Goal: Contribute content: Contribute content

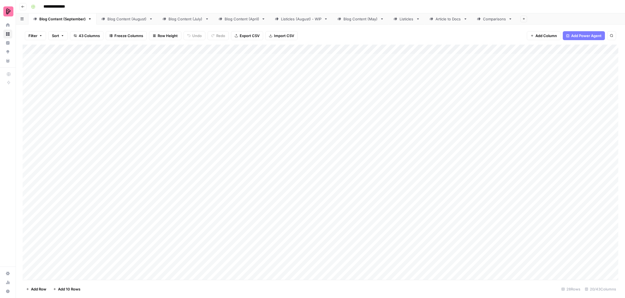
click at [474, 64] on div "Add Column" at bounding box center [321, 163] width 596 height 237
click at [217, 59] on div "Add Column" at bounding box center [321, 163] width 596 height 237
click at [218, 70] on div "Add Column" at bounding box center [321, 163] width 596 height 237
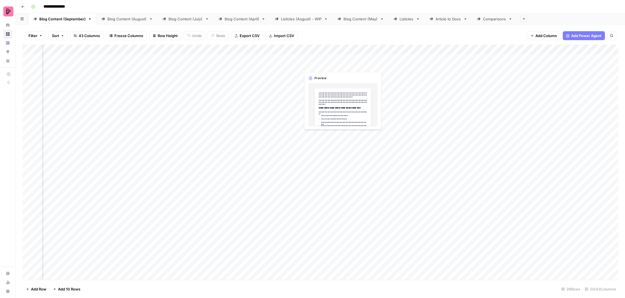
click at [314, 57] on div "Add Column" at bounding box center [321, 163] width 596 height 237
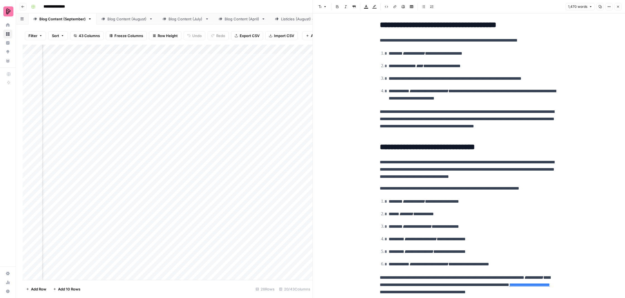
scroll to position [58, 0]
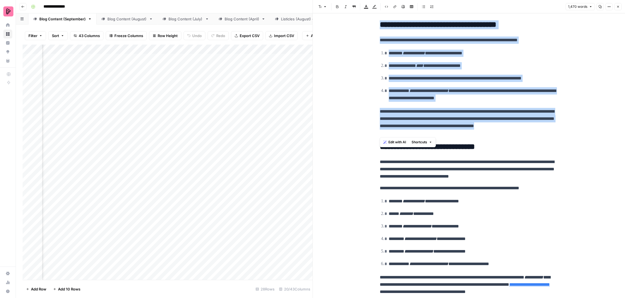
drag, startPoint x: 430, startPoint y: 135, endPoint x: 381, endPoint y: 26, distance: 119.7
click at [482, 122] on p "**********" at bounding box center [469, 122] width 179 height 29
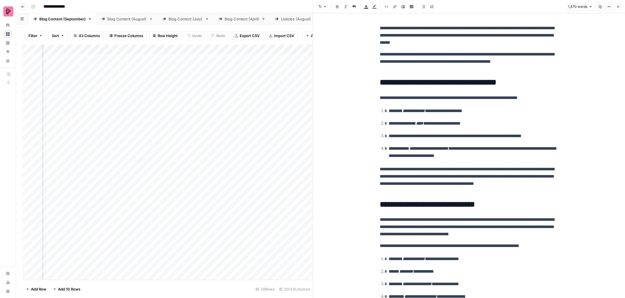
scroll to position [0, 0]
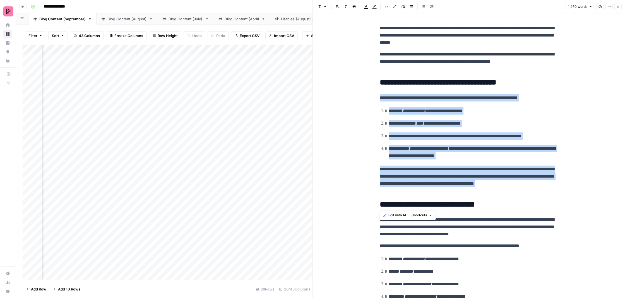
drag, startPoint x: 379, startPoint y: 204, endPoint x: 380, endPoint y: 100, distance: 104.7
drag, startPoint x: 498, startPoint y: 205, endPoint x: 378, endPoint y: 100, distance: 159.8
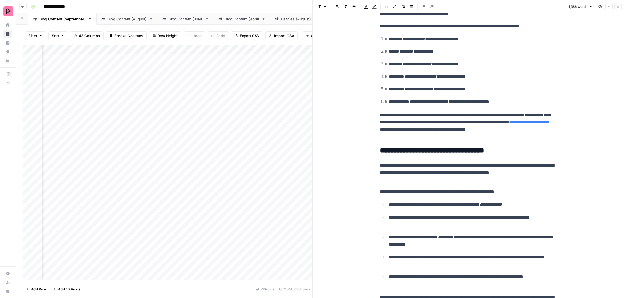
scroll to position [99, 0]
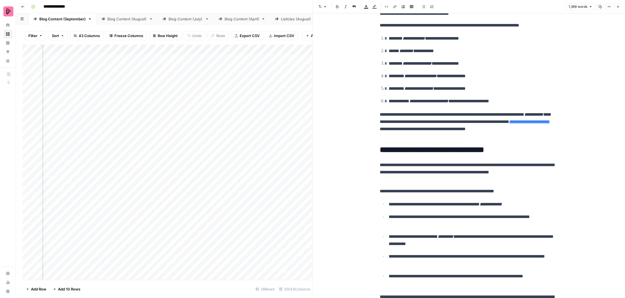
click at [425, 121] on p "**********" at bounding box center [469, 125] width 179 height 29
drag, startPoint x: 422, startPoint y: 122, endPoint x: 532, endPoint y: 114, distance: 110.0
click at [532, 114] on p "**********" at bounding box center [469, 125] width 179 height 29
click at [485, 119] on p "**********" at bounding box center [469, 125] width 179 height 29
click at [481, 133] on p "**********" at bounding box center [469, 125] width 179 height 29
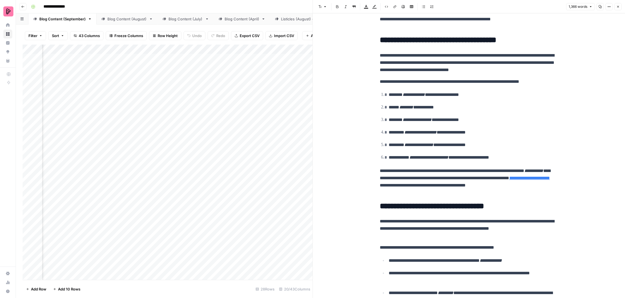
scroll to position [42, 0]
drag, startPoint x: 423, startPoint y: 178, endPoint x: 532, endPoint y: 169, distance: 108.7
click at [532, 169] on p "**********" at bounding box center [469, 182] width 179 height 29
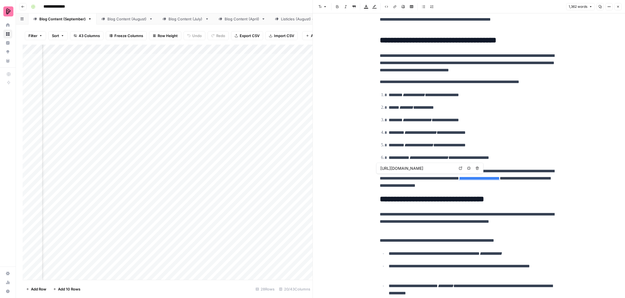
scroll to position [0, 0]
click at [500, 177] on link "**********" at bounding box center [479, 178] width 41 height 4
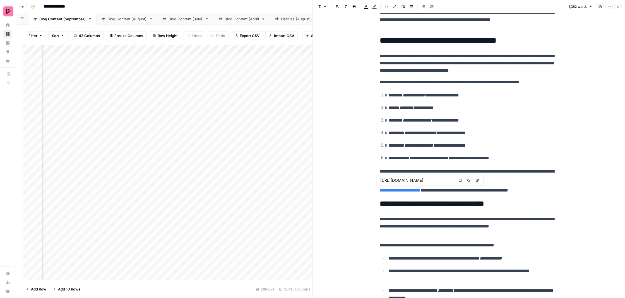
click at [459, 180] on icon at bounding box center [460, 180] width 3 height 3
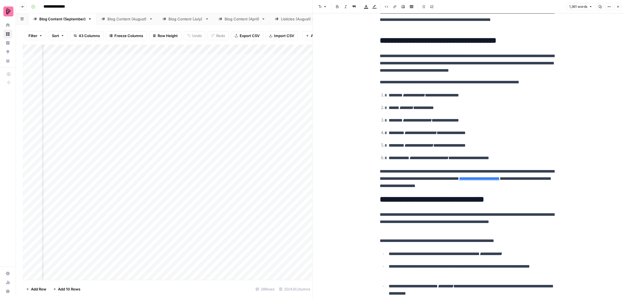
click at [532, 185] on p "**********" at bounding box center [469, 179] width 179 height 22
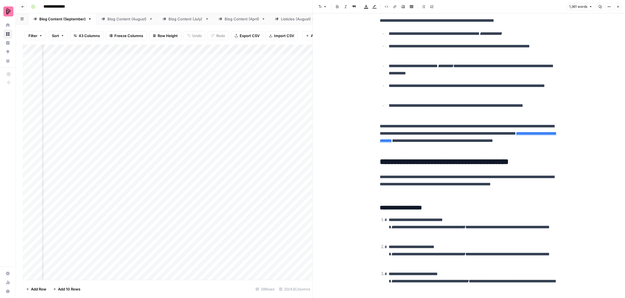
scroll to position [268, 0]
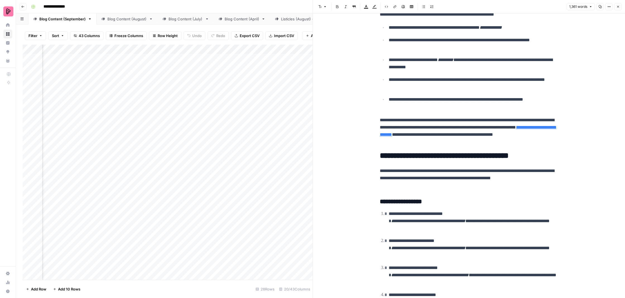
click at [477, 132] on link "**********" at bounding box center [468, 130] width 177 height 11
click at [503, 124] on icon at bounding box center [502, 123] width 3 height 3
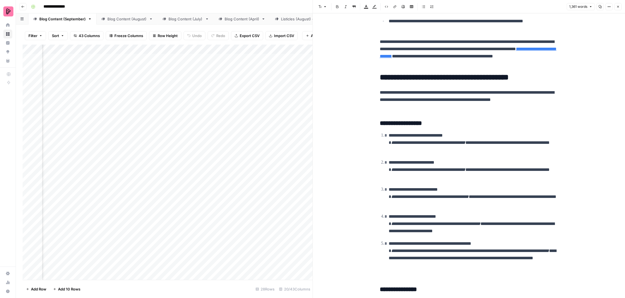
scroll to position [351, 0]
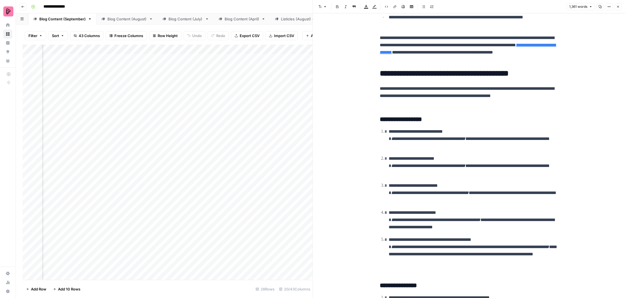
click at [528, 150] on ol "**********" at bounding box center [469, 200] width 179 height 145
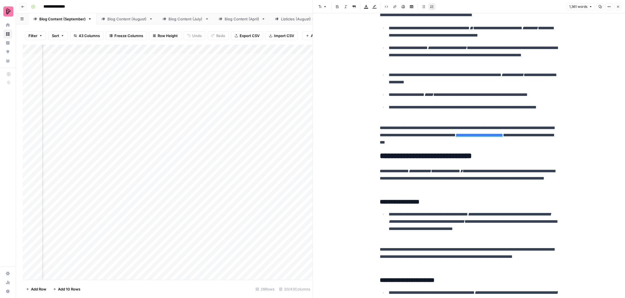
scroll to position [916, 0]
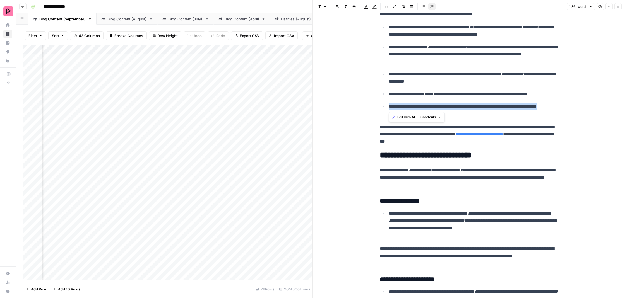
drag, startPoint x: 411, startPoint y: 107, endPoint x: 384, endPoint y: 96, distance: 29.0
click at [384, 96] on ul "**********" at bounding box center [469, 70] width 179 height 95
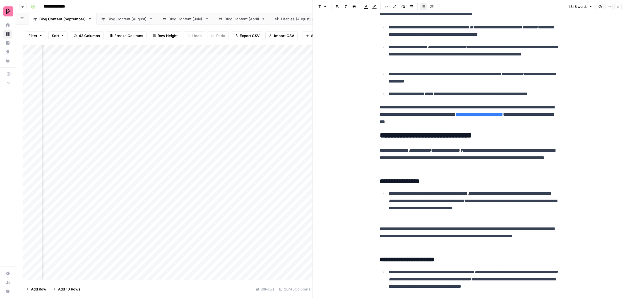
click at [503, 112] on link "**********" at bounding box center [479, 114] width 47 height 4
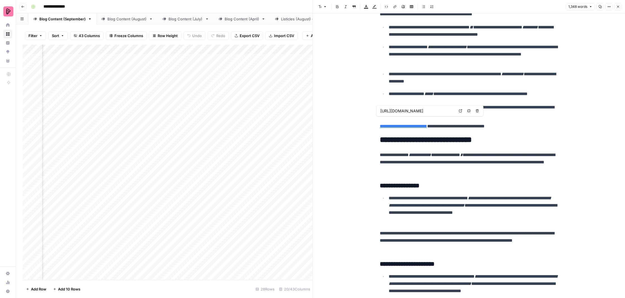
click at [460, 112] on icon at bounding box center [460, 110] width 3 height 3
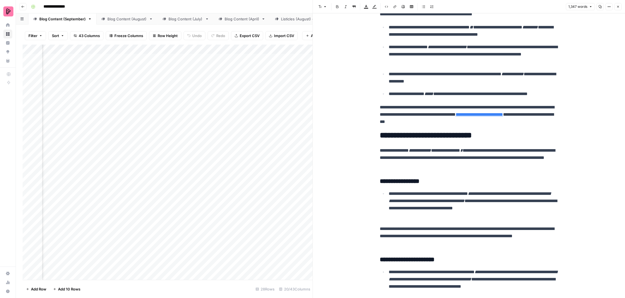
click at [485, 157] on p "**********" at bounding box center [469, 158] width 179 height 22
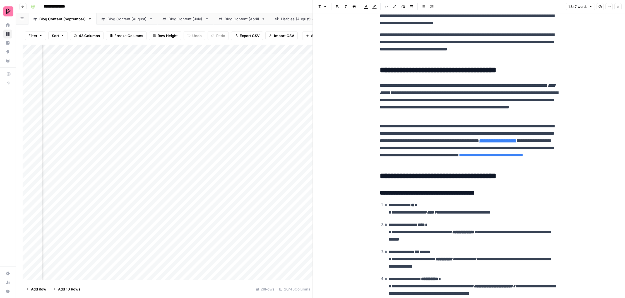
scroll to position [1280, 0]
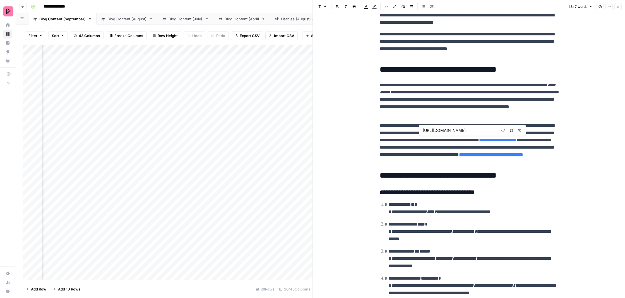
click at [500, 130] on link "Open in a new tab" at bounding box center [503, 130] width 7 height 7
type input "[URL][DOMAIN_NAME]"
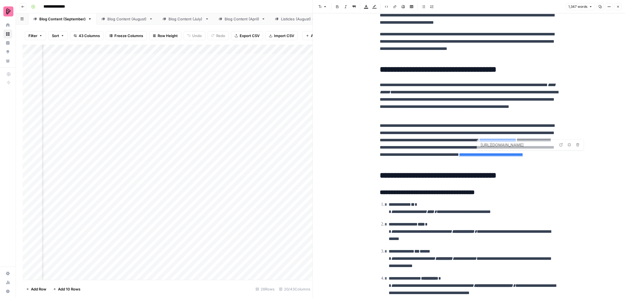
click at [515, 171] on h2 "**********" at bounding box center [469, 175] width 179 height 9
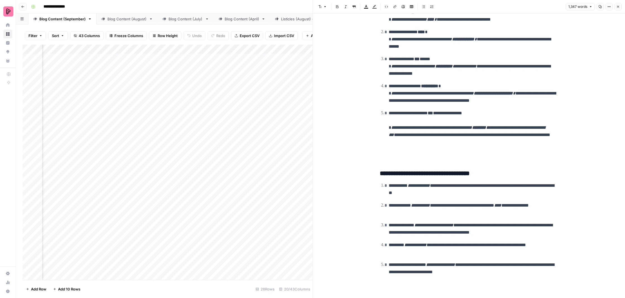
scroll to position [1472, 0]
click at [387, 125] on li "**********" at bounding box center [472, 136] width 171 height 52
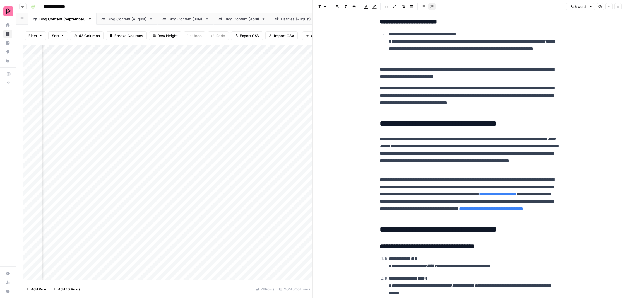
scroll to position [1070, 0]
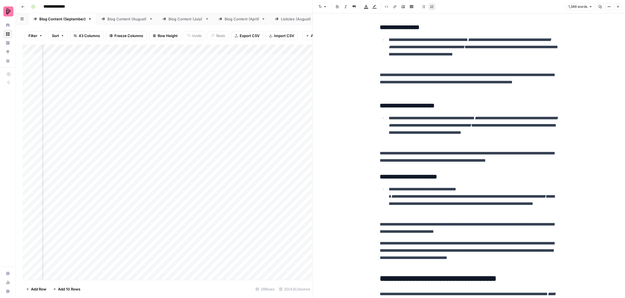
click at [617, 7] on icon "button" at bounding box center [618, 6] width 3 height 3
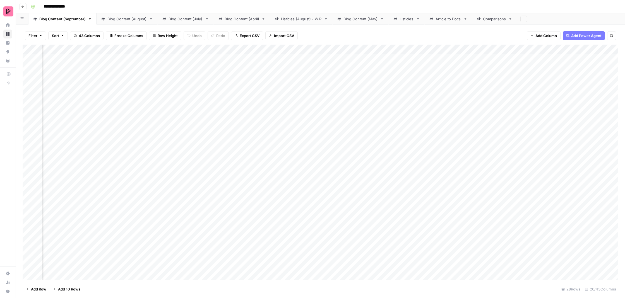
click at [423, 63] on div "Add Column" at bounding box center [321, 163] width 596 height 237
click at [424, 77] on div "Add Column" at bounding box center [321, 163] width 596 height 237
click at [476, 61] on div "Add Column" at bounding box center [321, 163] width 596 height 237
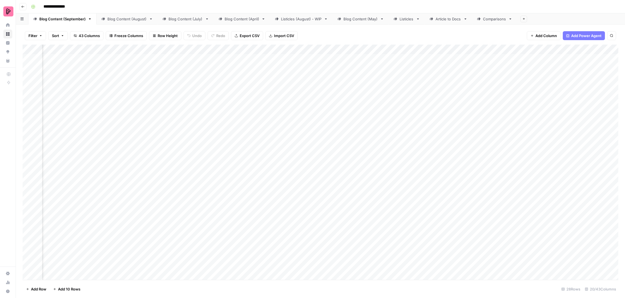
click at [472, 79] on div "Add Column" at bounding box center [321, 163] width 596 height 237
click at [520, 60] on div "Add Column" at bounding box center [321, 163] width 596 height 237
drag, startPoint x: 467, startPoint y: 61, endPoint x: 503, endPoint y: 58, distance: 36.4
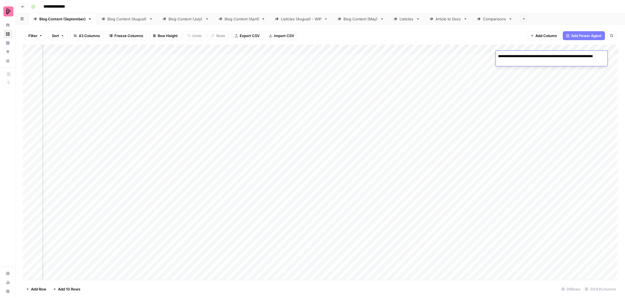
click at [467, 61] on div "Add Column" at bounding box center [321, 163] width 596 height 237
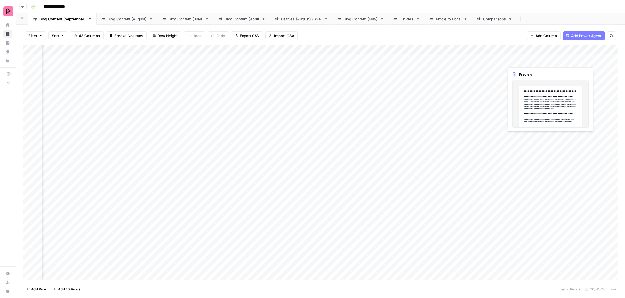
click at [558, 57] on div "Add Column" at bounding box center [321, 163] width 596 height 237
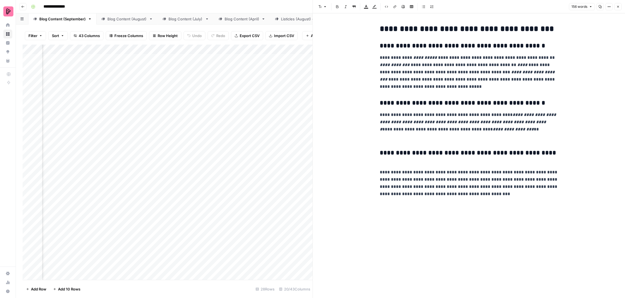
click at [505, 193] on p "**********" at bounding box center [469, 183] width 179 height 29
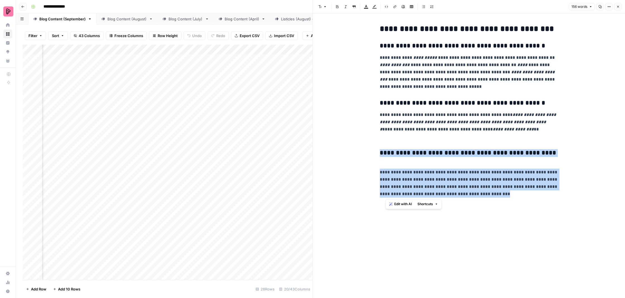
drag, startPoint x: 510, startPoint y: 195, endPoint x: 381, endPoint y: 150, distance: 137.1
click at [381, 150] on div "**********" at bounding box center [469, 111] width 185 height 178
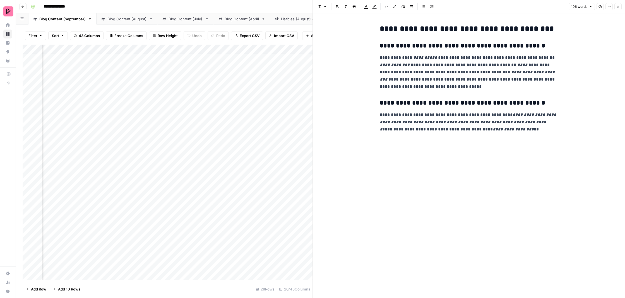
click at [617, 4] on button "Close" at bounding box center [618, 6] width 7 height 7
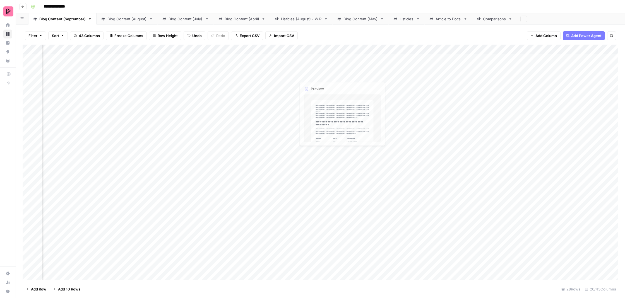
click at [167, 57] on div "Add Column" at bounding box center [321, 163] width 596 height 237
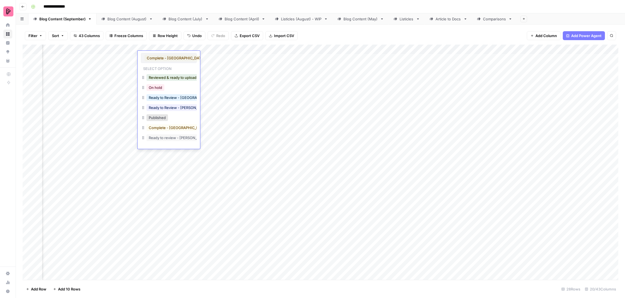
scroll to position [0, 0]
click at [178, 77] on button "Reviewed & ready to upload" at bounding box center [173, 77] width 52 height 7
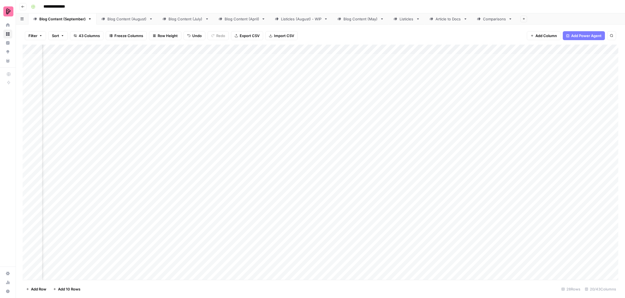
click at [227, 72] on div "Add Column" at bounding box center [321, 163] width 596 height 237
click at [218, 86] on div "Add Column" at bounding box center [321, 163] width 596 height 237
click at [429, 75] on div "Add Column" at bounding box center [321, 163] width 596 height 237
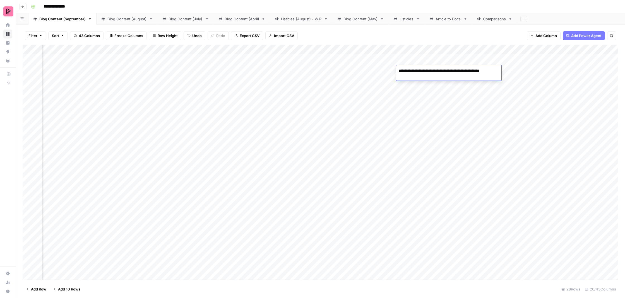
click at [461, 84] on div "Add Column" at bounding box center [321, 163] width 596 height 237
click at [467, 74] on div "Add Column" at bounding box center [321, 163] width 596 height 237
click at [473, 90] on div "Add Column" at bounding box center [321, 163] width 596 height 237
click at [517, 79] on div "Add Column" at bounding box center [321, 163] width 596 height 237
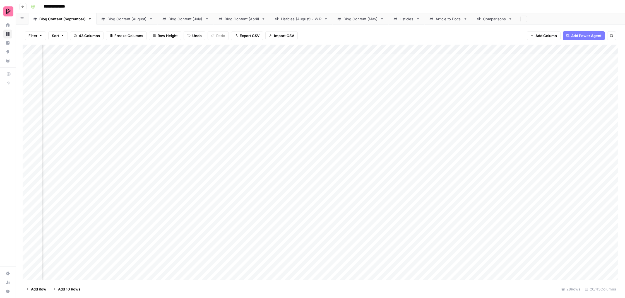
click at [517, 79] on div "Add Column" at bounding box center [321, 163] width 596 height 237
click at [519, 85] on div "Add Column" at bounding box center [321, 163] width 596 height 237
click at [568, 71] on div "Add Column" at bounding box center [321, 163] width 596 height 237
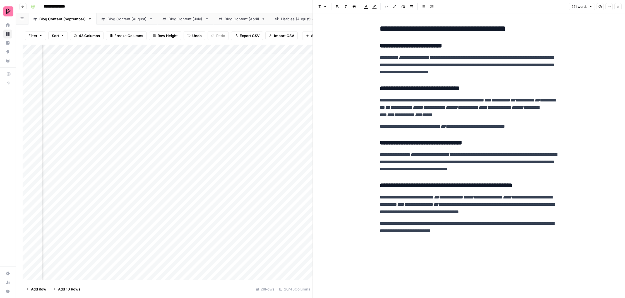
click at [619, 8] on icon "button" at bounding box center [618, 6] width 3 height 3
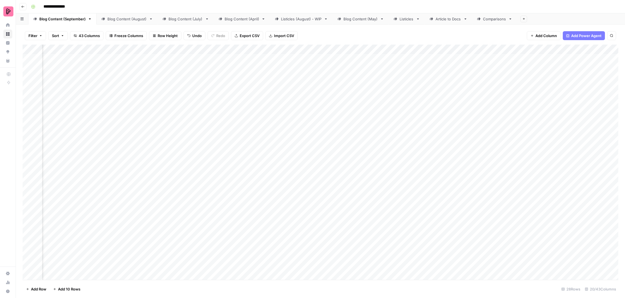
click at [313, 71] on div "Add Column" at bounding box center [321, 163] width 596 height 237
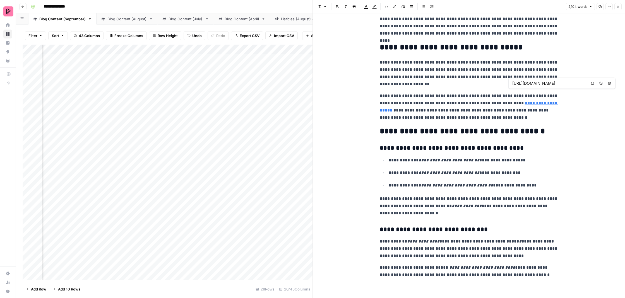
click at [618, 6] on icon "button" at bounding box center [618, 6] width 3 height 3
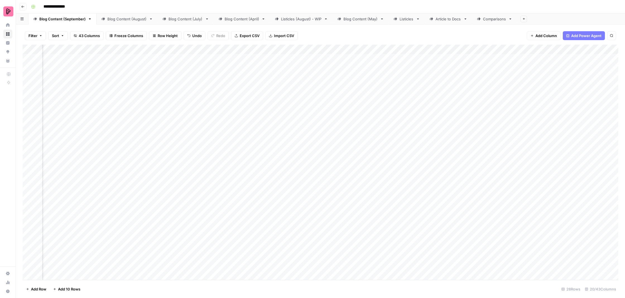
click at [170, 70] on div "Add Column" at bounding box center [321, 163] width 596 height 237
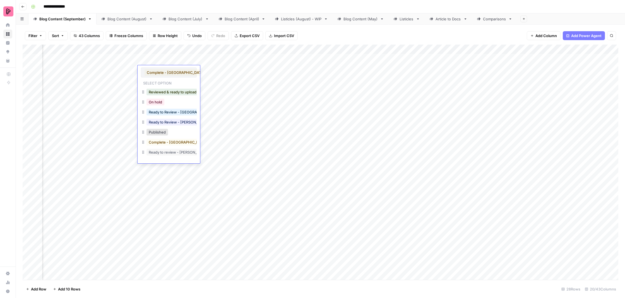
scroll to position [0, 0]
click at [171, 92] on button "Reviewed & ready to upload" at bounding box center [173, 92] width 52 height 7
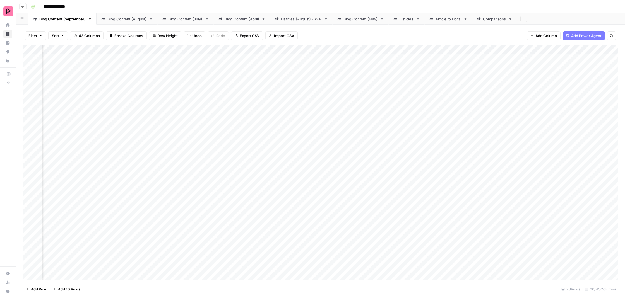
click at [211, 87] on div "Add Column" at bounding box center [321, 163] width 596 height 237
click at [216, 101] on div "Add Column" at bounding box center [321, 163] width 596 height 237
click at [417, 90] on div "Add Column" at bounding box center [321, 163] width 596 height 237
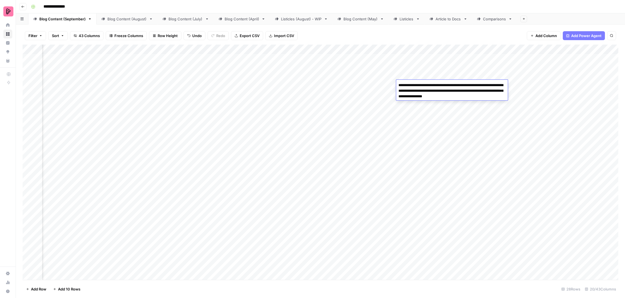
click at [418, 104] on div "Add Column" at bounding box center [321, 163] width 596 height 237
click at [463, 90] on div "Add Column" at bounding box center [321, 163] width 596 height 237
click at [469, 104] on div "Add Column" at bounding box center [321, 163] width 596 height 237
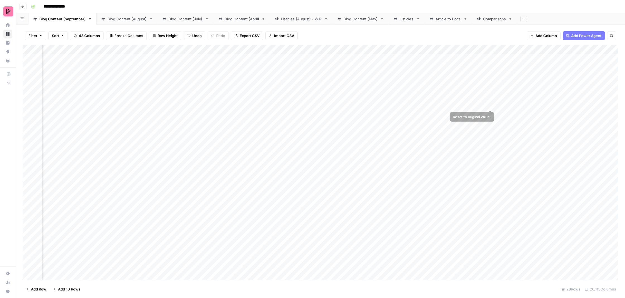
click at [513, 92] on div "Add Column" at bounding box center [321, 163] width 596 height 237
click at [457, 87] on div "Add Column" at bounding box center [321, 163] width 596 height 237
click at [562, 88] on div "Add Column" at bounding box center [321, 163] width 596 height 237
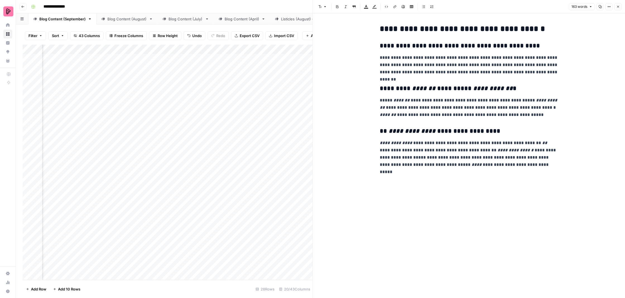
click at [618, 8] on icon "button" at bounding box center [618, 6] width 3 height 3
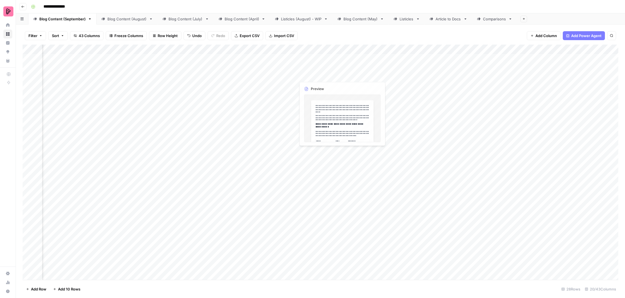
click at [315, 91] on div "Add Column" at bounding box center [321, 163] width 596 height 237
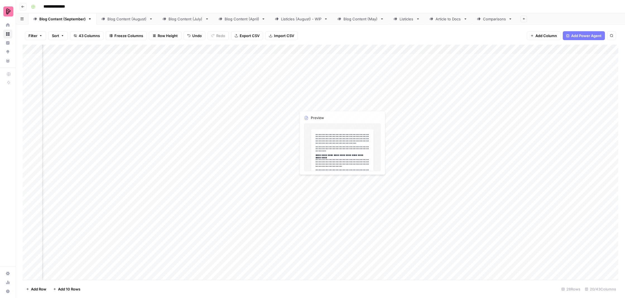
click at [315, 91] on div "Add Column" at bounding box center [321, 163] width 596 height 237
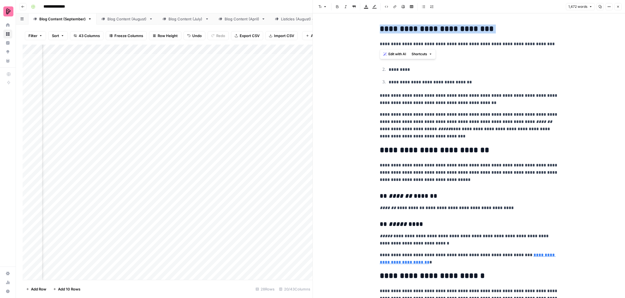
drag, startPoint x: 380, startPoint y: 44, endPoint x: 372, endPoint y: 26, distance: 20.0
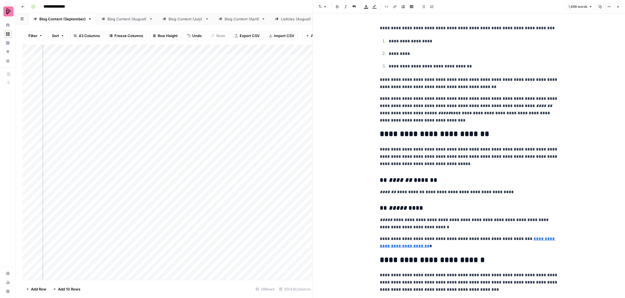
click at [616, 8] on button "Close" at bounding box center [618, 6] width 7 height 7
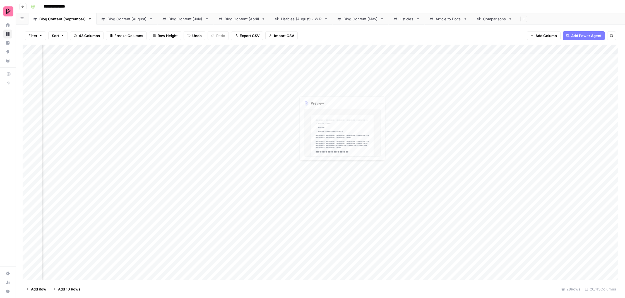
click at [321, 74] on div "Add Column" at bounding box center [321, 163] width 596 height 237
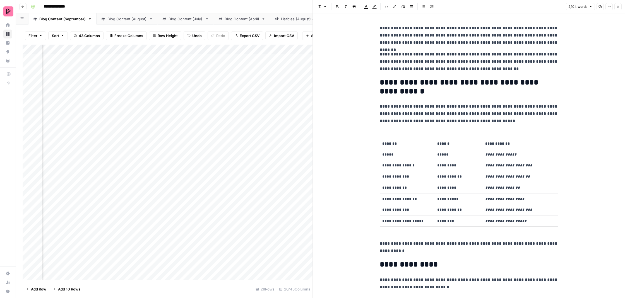
click at [305, 60] on div "Add Column" at bounding box center [168, 163] width 290 height 237
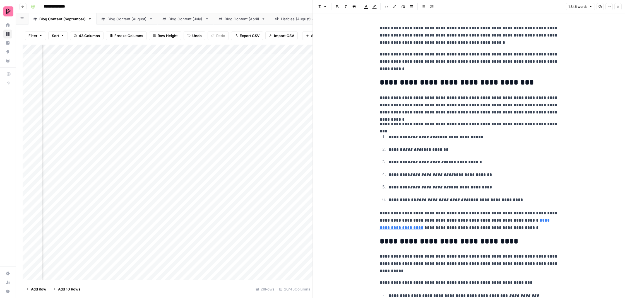
click at [620, 7] on button "Close" at bounding box center [618, 6] width 7 height 7
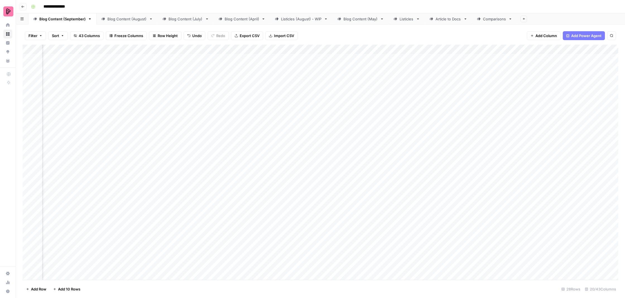
click at [317, 89] on div "Add Column" at bounding box center [321, 163] width 596 height 237
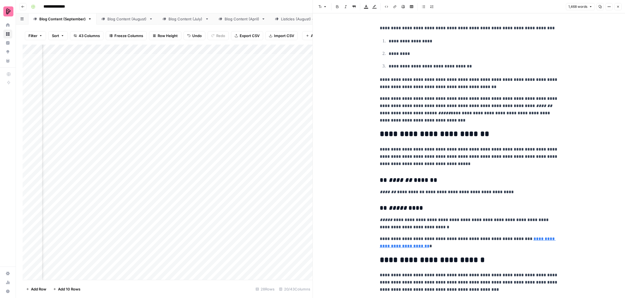
click at [442, 121] on p "**********" at bounding box center [469, 109] width 179 height 29
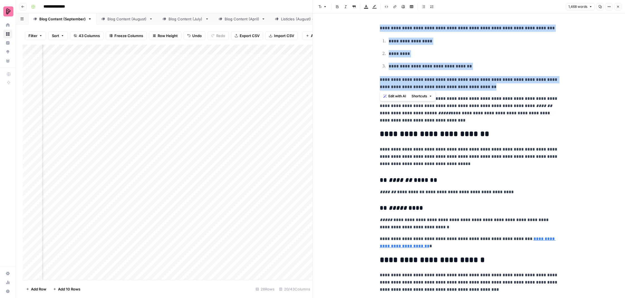
drag, startPoint x: 490, startPoint y: 86, endPoint x: 378, endPoint y: 27, distance: 126.5
click at [497, 117] on p "**********" at bounding box center [469, 109] width 179 height 29
drag, startPoint x: 380, startPoint y: 97, endPoint x: 374, endPoint y: 23, distance: 74.5
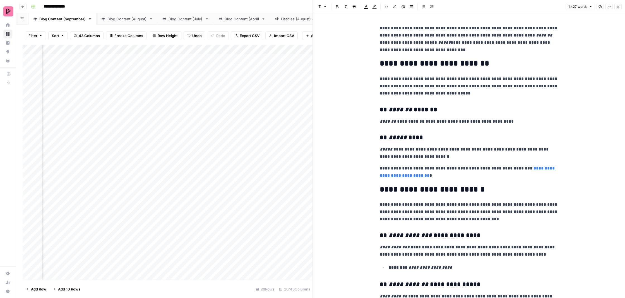
click at [440, 51] on p "**********" at bounding box center [469, 39] width 179 height 29
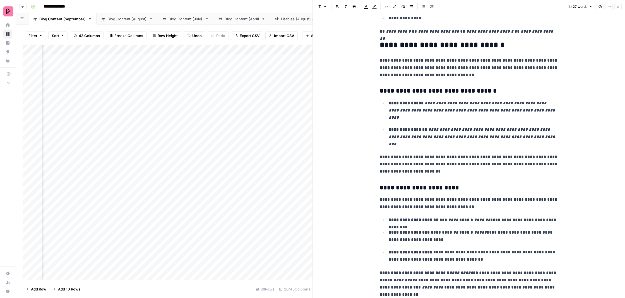
scroll to position [1083, 0]
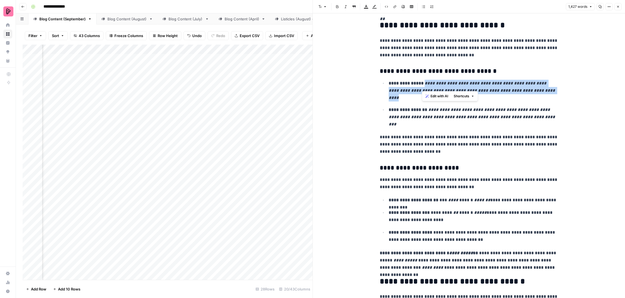
drag, startPoint x: 532, startPoint y: 87, endPoint x: 423, endPoint y: 80, distance: 109.4
click at [423, 80] on p "**********" at bounding box center [474, 91] width 170 height 22
copy em "**********"
click at [472, 134] on p "**********" at bounding box center [469, 145] width 179 height 22
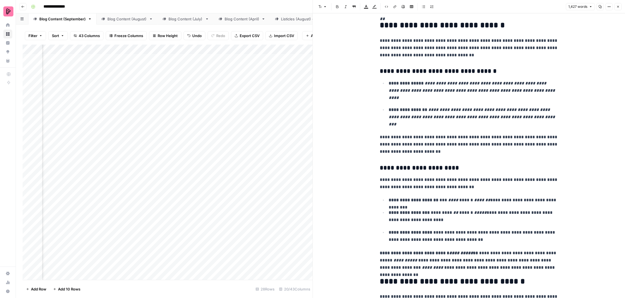
click at [533, 86] on p "**********" at bounding box center [474, 91] width 170 height 22
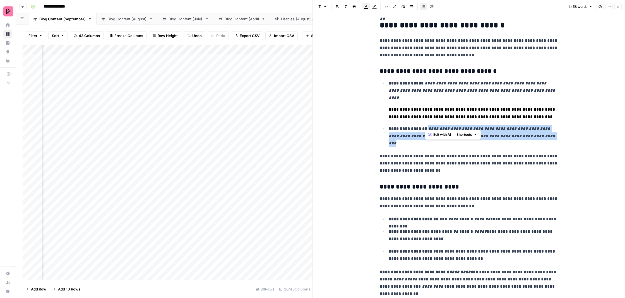
drag, startPoint x: 534, startPoint y: 124, endPoint x: 425, endPoint y: 117, distance: 108.5
click at [425, 125] on p "**********" at bounding box center [474, 136] width 170 height 22
copy em "**********"
click at [528, 125] on p "**********" at bounding box center [474, 136] width 170 height 22
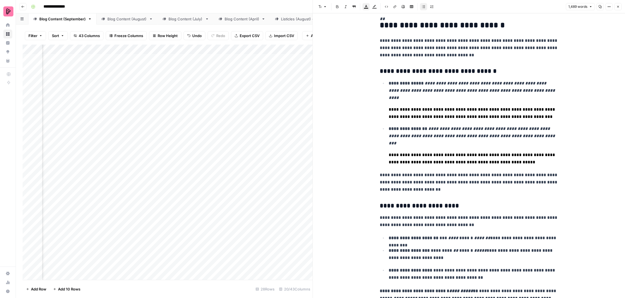
click at [467, 172] on p "**********" at bounding box center [469, 183] width 179 height 22
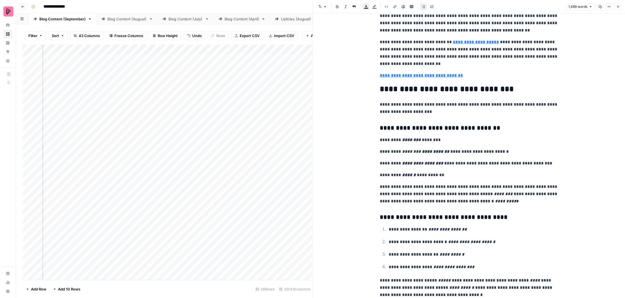
scroll to position [0, 0]
click at [617, 8] on icon "button" at bounding box center [618, 6] width 3 height 3
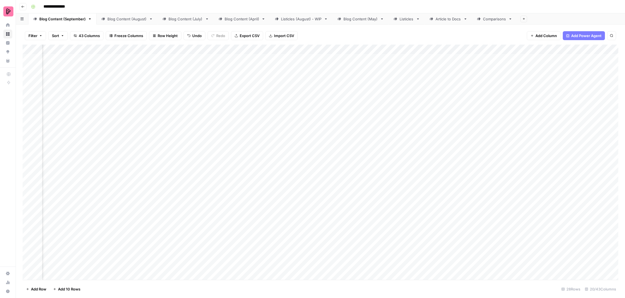
click at [162, 86] on div "Add Column" at bounding box center [321, 163] width 596 height 237
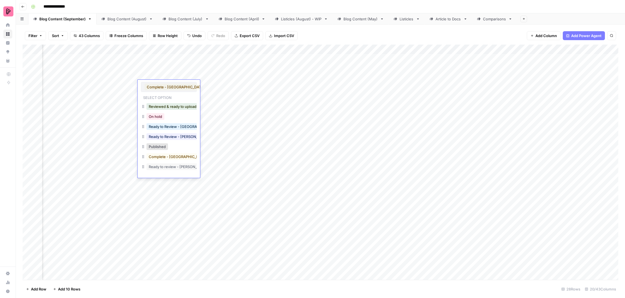
scroll to position [0, 0]
click at [169, 107] on button "Reviewed & ready to upload" at bounding box center [173, 106] width 52 height 7
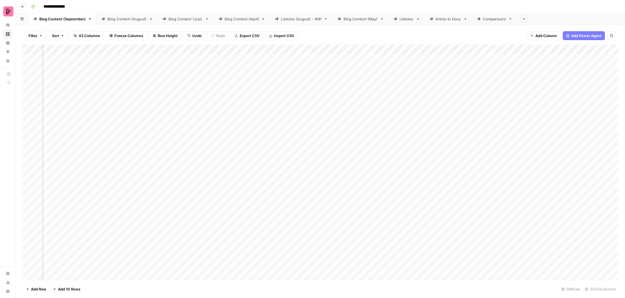
click at [214, 102] on div "Add Column" at bounding box center [321, 163] width 596 height 237
click at [218, 115] on div "Add Column" at bounding box center [321, 163] width 596 height 237
click at [411, 101] on div "Add Column" at bounding box center [321, 163] width 596 height 237
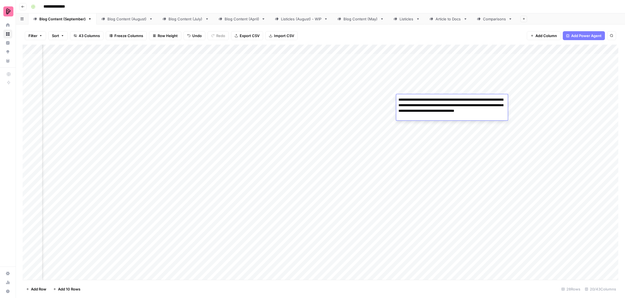
click at [425, 128] on div "Add Column" at bounding box center [321, 163] width 596 height 237
click at [461, 99] on div "Add Column" at bounding box center [321, 163] width 596 height 237
click at [475, 122] on div "Add Column" at bounding box center [321, 163] width 596 height 237
click at [511, 102] on div "Add Column" at bounding box center [321, 163] width 596 height 237
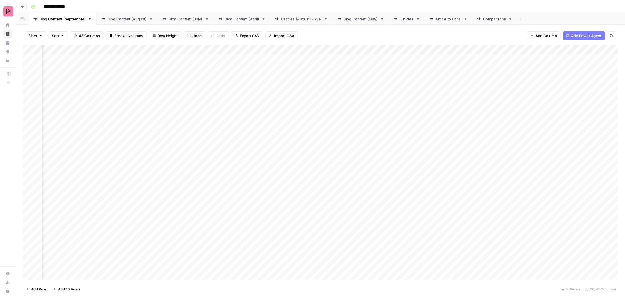
click at [511, 102] on div "Add Column" at bounding box center [321, 163] width 596 height 237
click at [466, 106] on div "Add Column" at bounding box center [321, 163] width 596 height 237
click at [559, 102] on div "Add Column" at bounding box center [321, 163] width 596 height 237
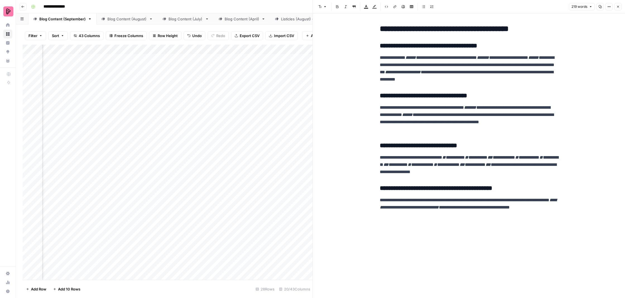
click at [620, 5] on icon "button" at bounding box center [618, 6] width 3 height 3
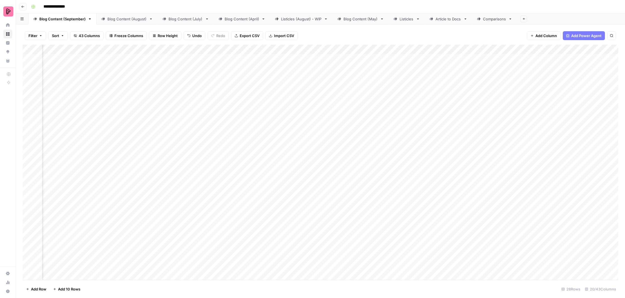
click at [308, 104] on div "Add Column" at bounding box center [321, 163] width 596 height 237
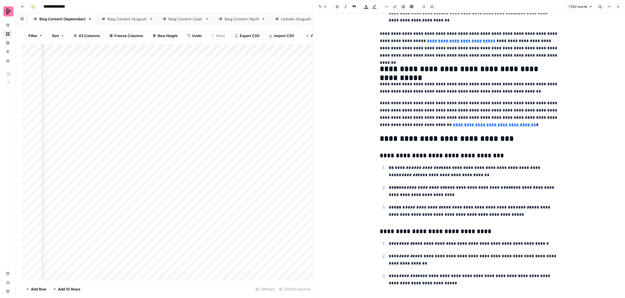
click at [617, 7] on icon "button" at bounding box center [618, 6] width 3 height 3
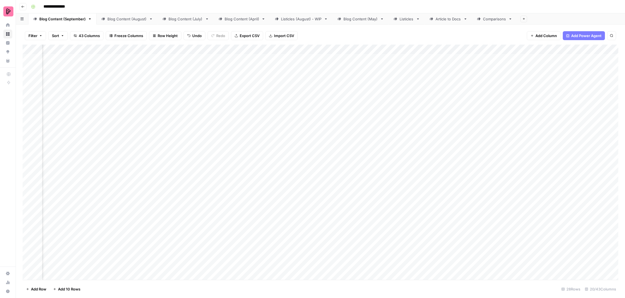
click at [167, 101] on div "Add Column" at bounding box center [321, 163] width 596 height 237
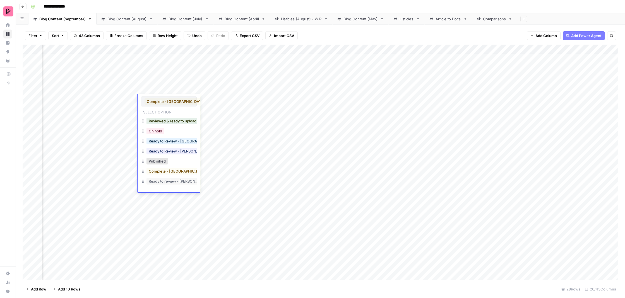
scroll to position [0, 0]
click at [169, 121] on button "Reviewed & ready to upload" at bounding box center [173, 121] width 52 height 7
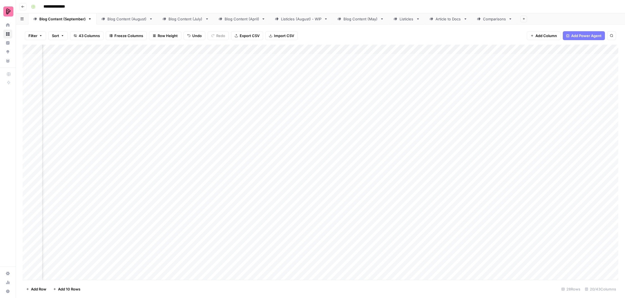
click at [224, 119] on div "Add Column" at bounding box center [321, 163] width 596 height 237
click at [224, 120] on div "Add Column" at bounding box center [321, 163] width 596 height 237
click at [219, 130] on div "Add Column" at bounding box center [321, 163] width 596 height 237
click at [431, 120] on div "Add Column" at bounding box center [321, 163] width 596 height 237
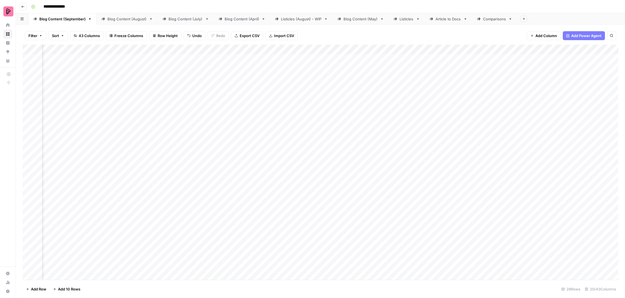
click at [428, 131] on div "Add Column" at bounding box center [321, 163] width 596 height 237
click at [460, 116] on div "Add Column" at bounding box center [321, 163] width 596 height 237
click at [463, 135] on div "Add Column" at bounding box center [321, 163] width 596 height 237
click at [515, 116] on div "Add Column" at bounding box center [321, 163] width 596 height 237
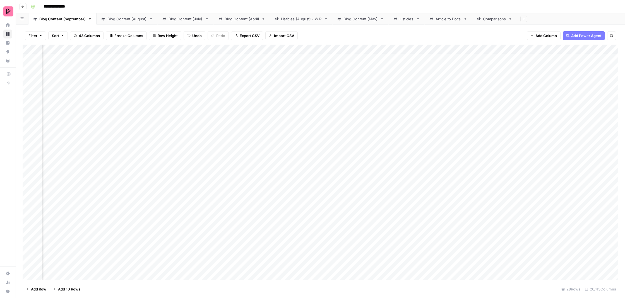
click at [515, 116] on div "Add Column" at bounding box center [321, 163] width 596 height 237
click at [461, 113] on div "Add Column" at bounding box center [321, 163] width 596 height 237
click at [555, 115] on div "Add Column" at bounding box center [321, 163] width 596 height 237
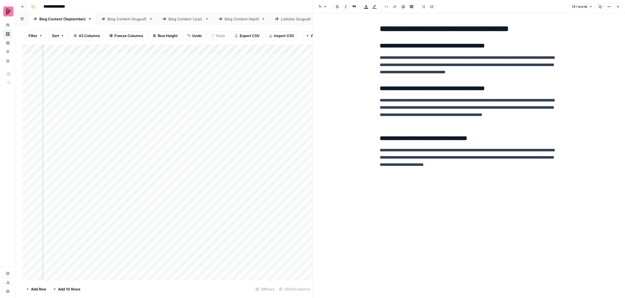
click at [620, 7] on button "Close" at bounding box center [618, 6] width 7 height 7
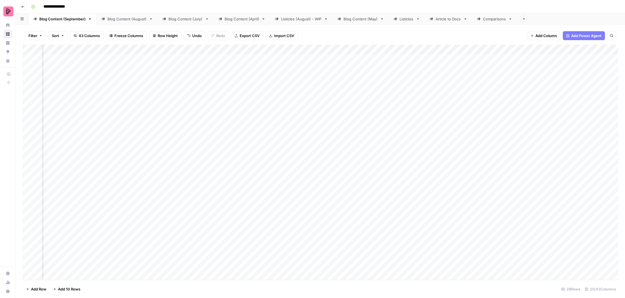
click at [315, 118] on div "Add Column" at bounding box center [321, 163] width 596 height 237
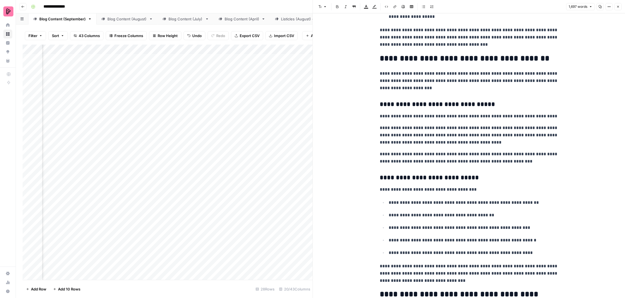
scroll to position [888, 0]
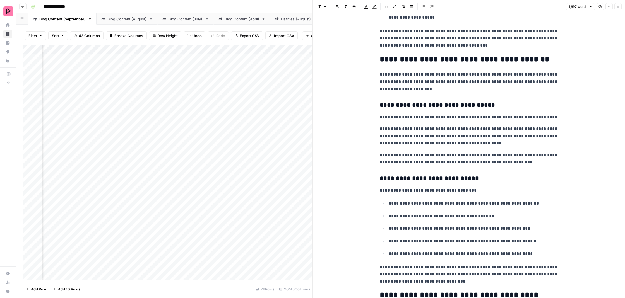
click at [617, 7] on icon "button" at bounding box center [618, 6] width 3 height 3
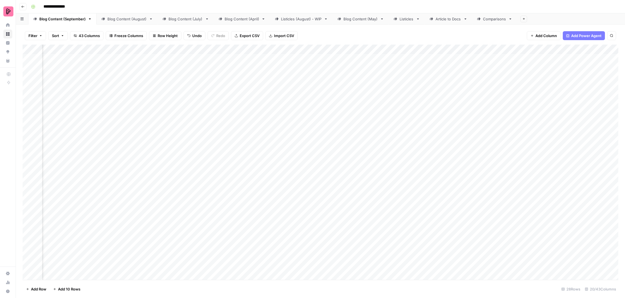
click at [167, 116] on div "Add Column" at bounding box center [321, 163] width 596 height 237
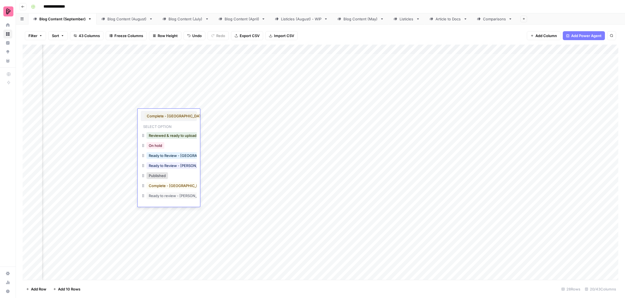
scroll to position [0, 0]
click at [177, 134] on button "Reviewed & ready to upload" at bounding box center [173, 135] width 52 height 7
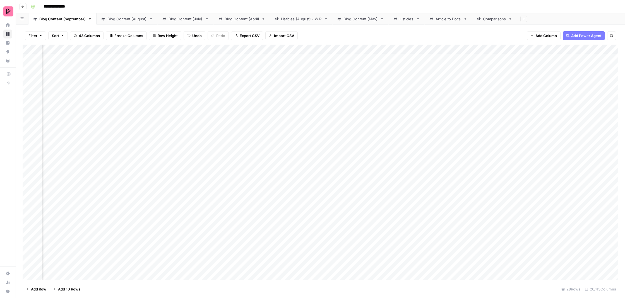
click at [227, 129] on div "Add Column" at bounding box center [321, 163] width 596 height 237
click at [217, 146] on div "Add Column" at bounding box center [321, 163] width 596 height 237
click at [419, 131] on div "Add Column" at bounding box center [321, 163] width 596 height 237
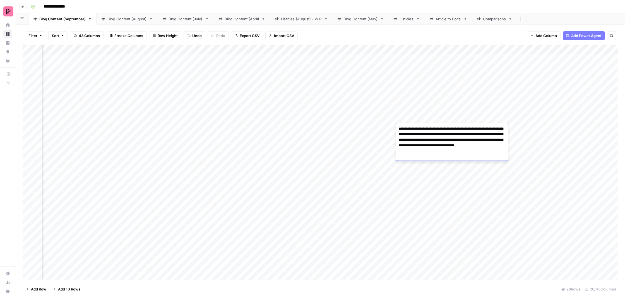
click at [423, 162] on div "Add Column" at bounding box center [321, 163] width 596 height 237
click at [469, 133] on div "Add Column" at bounding box center [321, 163] width 596 height 237
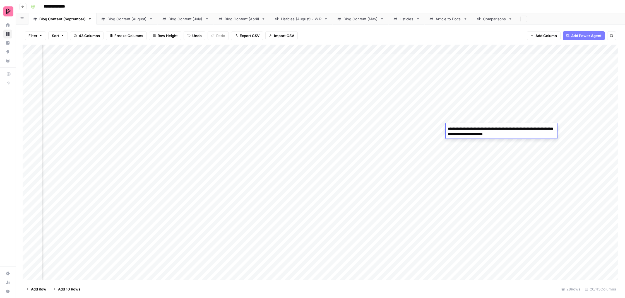
click at [546, 130] on textarea "**********" at bounding box center [502, 131] width 112 height 13
type textarea "**********"
click at [473, 143] on div "Add Column" at bounding box center [321, 163] width 596 height 237
click at [518, 129] on div "Add Column" at bounding box center [321, 163] width 596 height 237
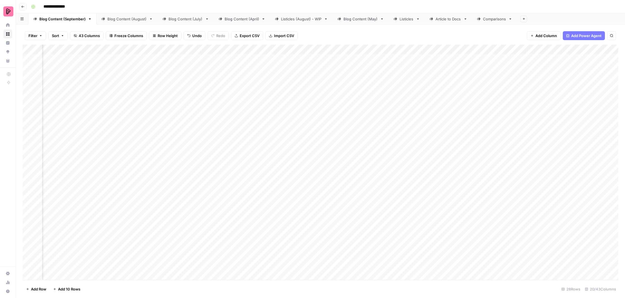
click at [524, 146] on div "Add Column" at bounding box center [321, 163] width 596 height 237
click at [559, 130] on div "Add Column" at bounding box center [321, 163] width 596 height 237
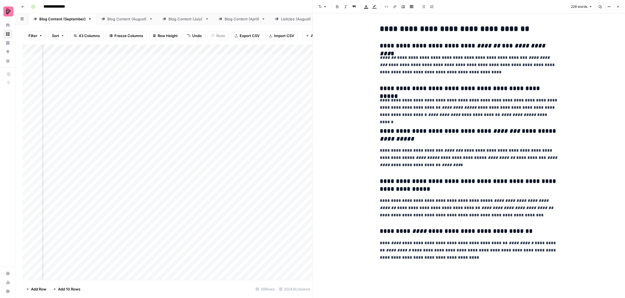
click at [620, 8] on icon "button" at bounding box center [618, 6] width 3 height 3
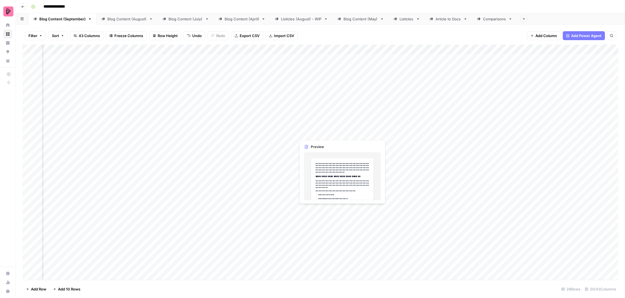
click at [317, 133] on div "Add Column" at bounding box center [321, 163] width 596 height 237
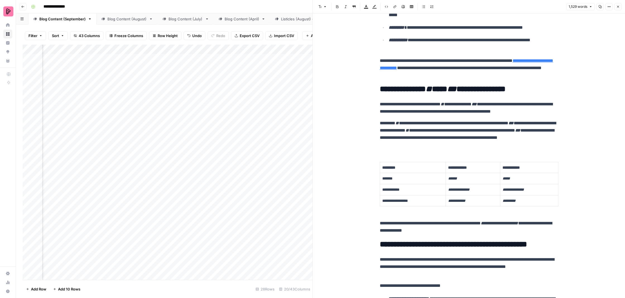
scroll to position [312, 0]
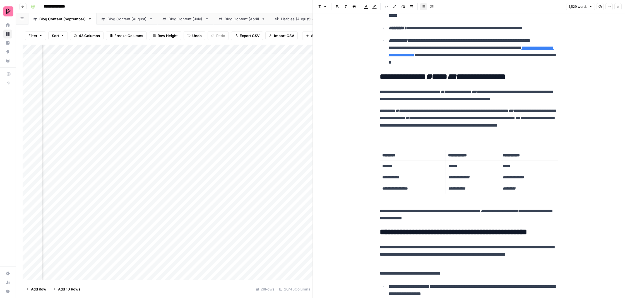
click at [425, 8] on icon "button" at bounding box center [423, 6] width 3 height 3
click at [393, 39] on em "**********" at bounding box center [389, 41] width 19 height 4
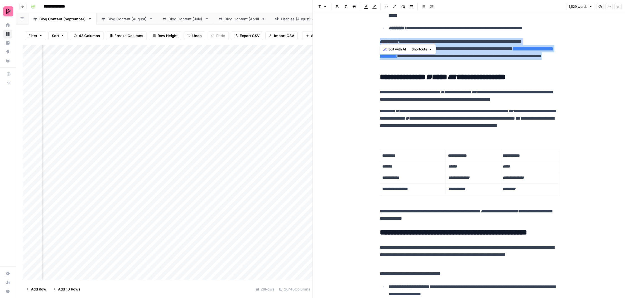
click at [393, 39] on em "**********" at bounding box center [389, 41] width 19 height 4
click at [399, 40] on em "**********" at bounding box center [389, 41] width 19 height 4
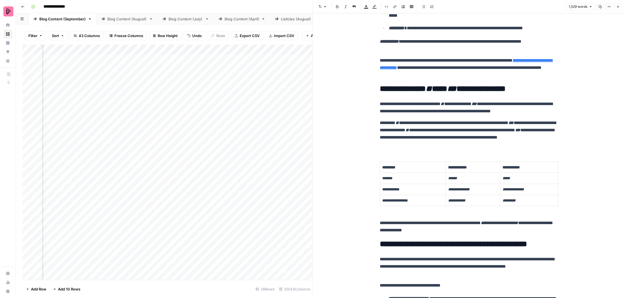
click at [383, 41] on em "**********" at bounding box center [389, 41] width 19 height 4
click at [425, 6] on icon "button" at bounding box center [423, 6] width 3 height 3
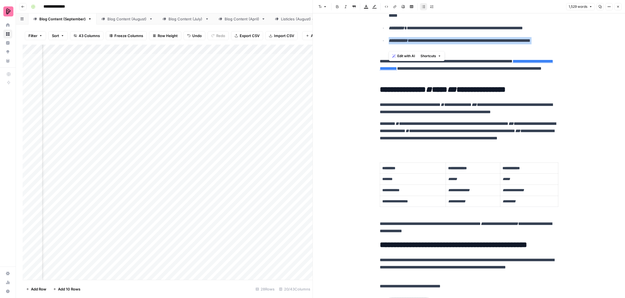
click at [471, 46] on p "**********" at bounding box center [474, 44] width 170 height 15
click at [475, 69] on p "**********" at bounding box center [469, 69] width 179 height 22
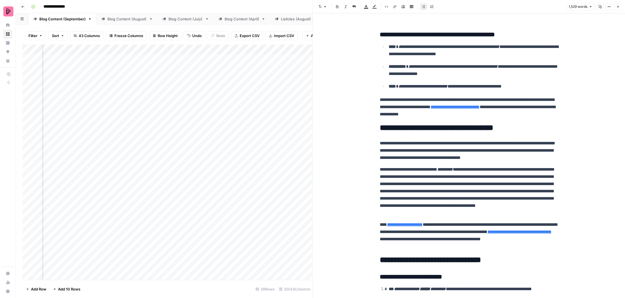
scroll to position [1398, 0]
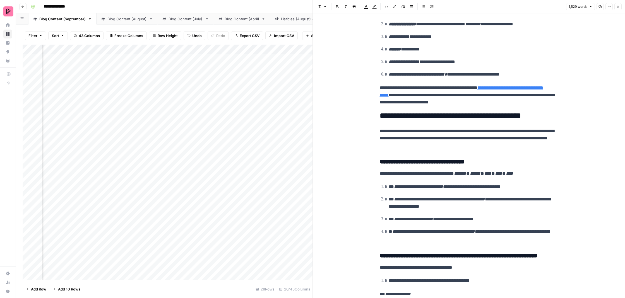
scroll to position [758, 0]
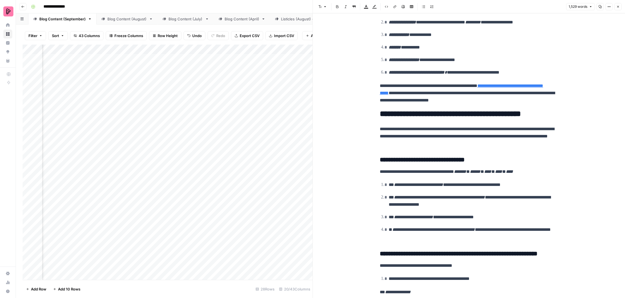
click at [619, 6] on icon "button" at bounding box center [618, 6] width 3 height 3
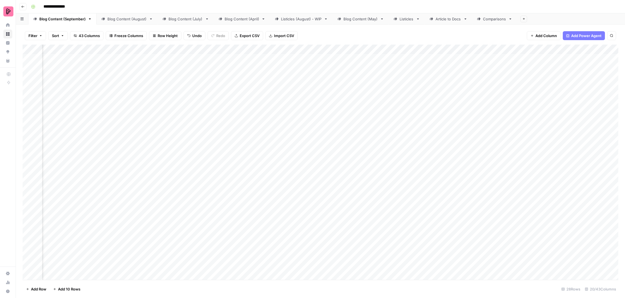
click at [166, 128] on div "Add Column" at bounding box center [321, 163] width 596 height 237
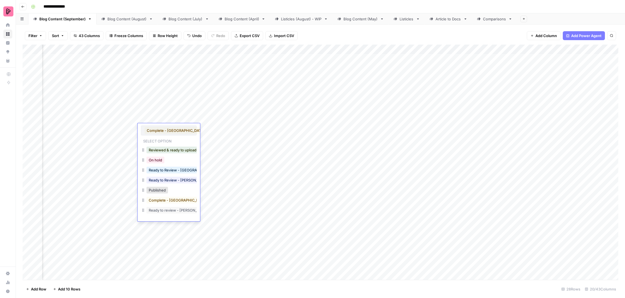
scroll to position [0, 0]
click at [171, 149] on button "Reviewed & ready to upload" at bounding box center [173, 150] width 52 height 7
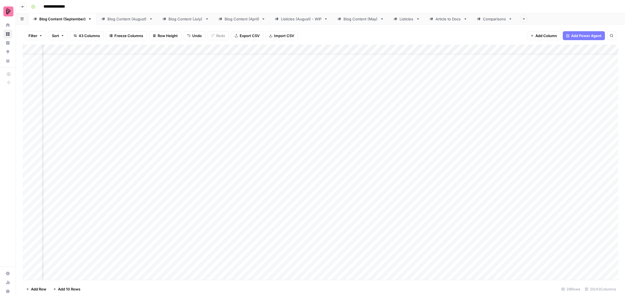
scroll to position [25, 270]
click at [217, 124] on div "Add Column" at bounding box center [321, 163] width 596 height 237
click at [217, 133] on div "Add Column" at bounding box center [321, 163] width 596 height 237
click at [428, 122] on div "Add Column" at bounding box center [321, 163] width 596 height 237
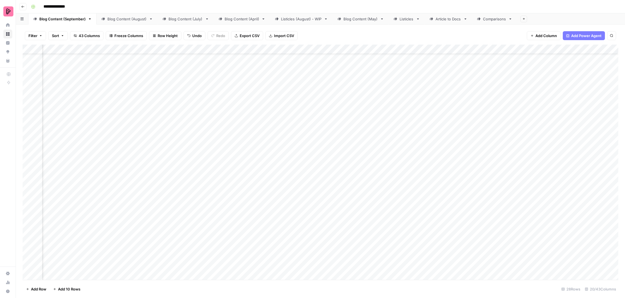
click at [428, 122] on div "Add Column" at bounding box center [321, 163] width 596 height 237
click at [416, 106] on div "Add Column" at bounding box center [321, 163] width 596 height 237
click at [466, 122] on div "Add Column" at bounding box center [321, 163] width 596 height 237
click at [461, 105] on div "Add Column" at bounding box center [321, 163] width 596 height 237
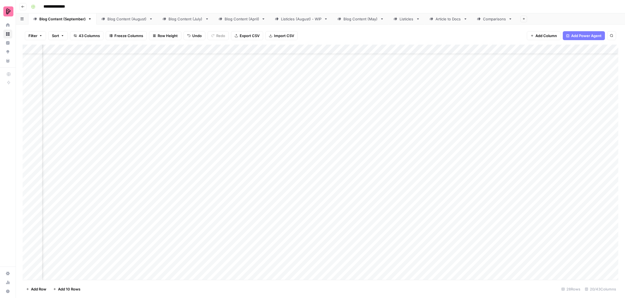
click at [519, 118] on div "Add Column" at bounding box center [321, 163] width 596 height 237
click at [470, 124] on div "Add Column" at bounding box center [321, 163] width 596 height 237
click at [467, 111] on div "Add Column" at bounding box center [321, 163] width 596 height 237
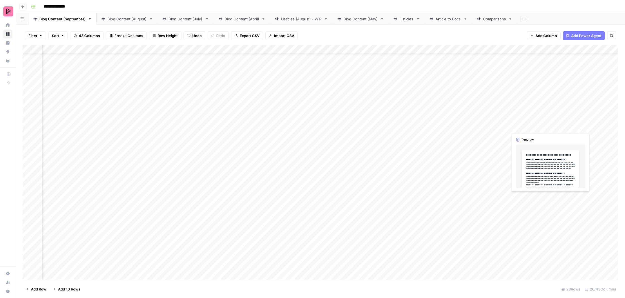
click at [565, 121] on div "Add Column" at bounding box center [321, 163] width 596 height 237
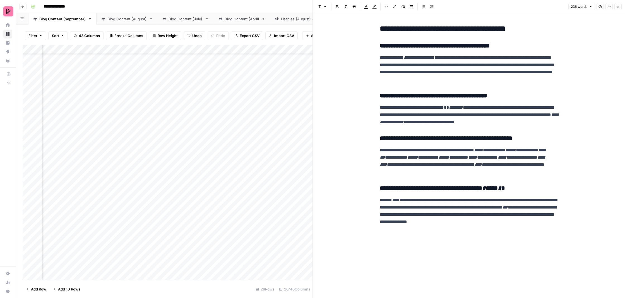
click at [621, 6] on button "Close" at bounding box center [618, 6] width 7 height 7
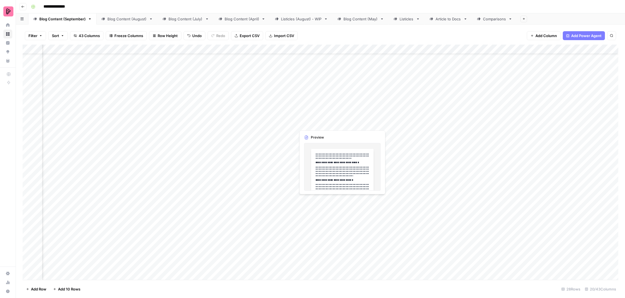
click at [315, 122] on div "Add Column" at bounding box center [321, 163] width 596 height 237
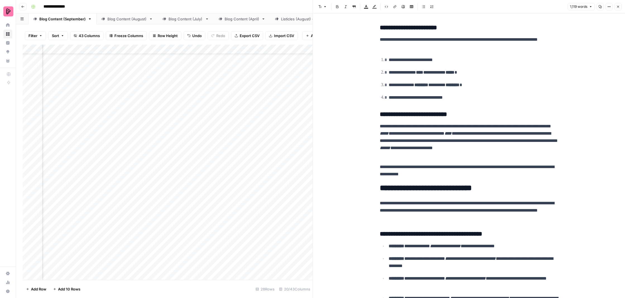
scroll to position [536, 0]
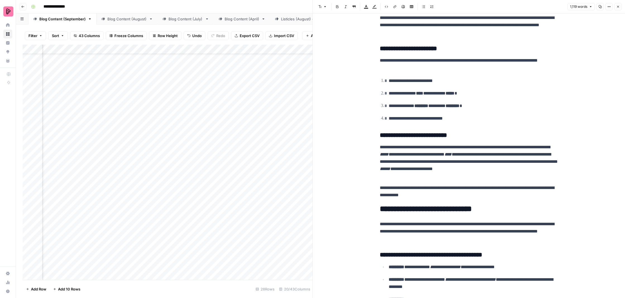
click at [620, 7] on button "Close" at bounding box center [618, 6] width 7 height 7
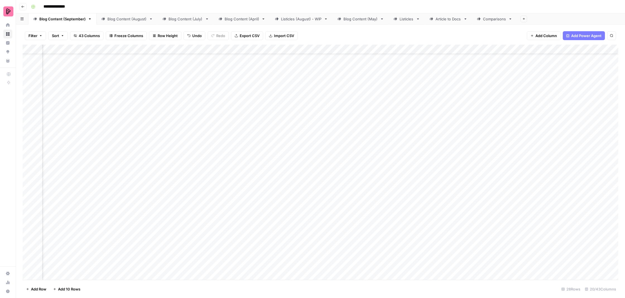
click at [161, 119] on div "Add Column" at bounding box center [321, 163] width 596 height 237
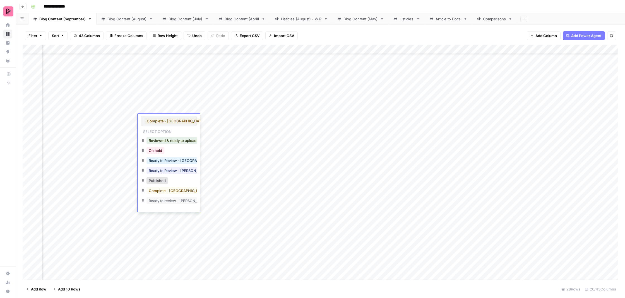
scroll to position [0, 0]
click at [170, 140] on button "Reviewed & ready to upload" at bounding box center [173, 140] width 52 height 7
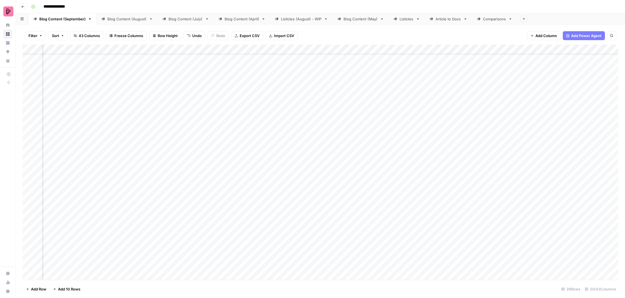
click at [222, 137] on div "Add Column" at bounding box center [321, 163] width 596 height 237
click at [215, 148] on div "Add Column" at bounding box center [321, 163] width 596 height 237
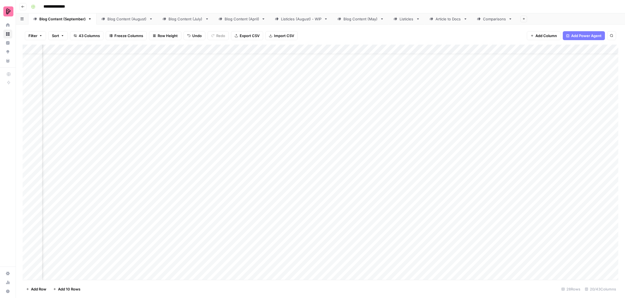
click at [215, 148] on div "Add Column" at bounding box center [321, 163] width 596 height 237
click at [217, 160] on div "Add Column" at bounding box center [321, 163] width 596 height 237
click at [420, 150] on div "Add Column" at bounding box center [321, 163] width 596 height 237
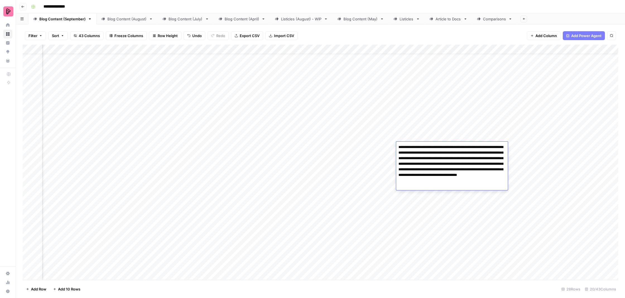
click at [420, 135] on div "Add Column" at bounding box center [321, 163] width 596 height 237
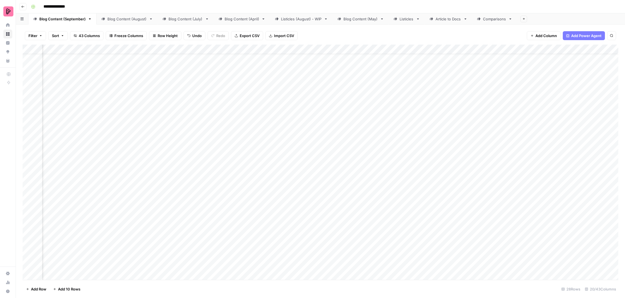
click at [472, 153] on div "Add Column" at bounding box center [321, 163] width 596 height 237
click at [471, 168] on div "Add Column" at bounding box center [321, 163] width 596 height 237
click at [523, 151] on div "Add Column" at bounding box center [321, 163] width 596 height 237
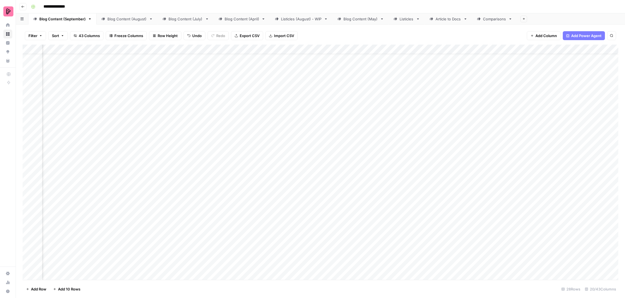
click at [522, 164] on div "Add Column" at bounding box center [321, 163] width 596 height 237
click at [520, 152] on div "Add Column" at bounding box center [321, 163] width 596 height 237
click at [479, 149] on div "Add Column" at bounding box center [321, 163] width 596 height 237
click at [574, 150] on div "Add Column" at bounding box center [321, 163] width 596 height 237
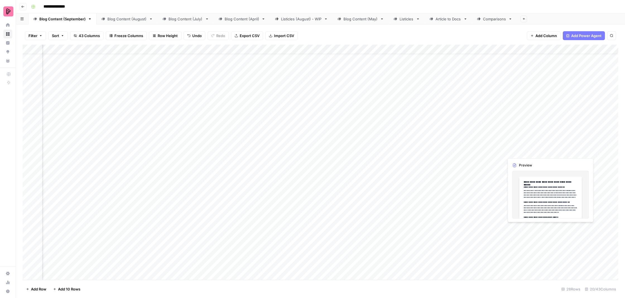
click at [574, 150] on div "Add Column" at bounding box center [321, 163] width 596 height 237
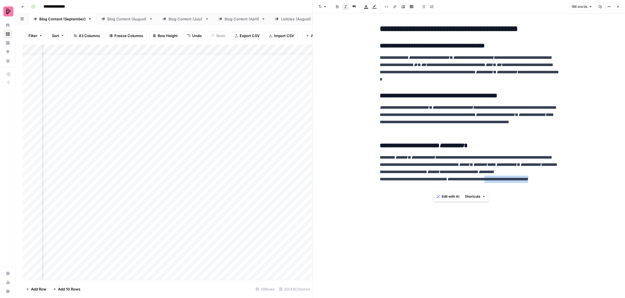
drag, startPoint x: 441, startPoint y: 188, endPoint x: 374, endPoint y: 186, distance: 67.0
click at [374, 186] on div "**********" at bounding box center [469, 155] width 312 height 285
click at [348, 7] on button "Italic" at bounding box center [345, 6] width 7 height 7
click at [619, 7] on icon "button" at bounding box center [618, 6] width 3 height 3
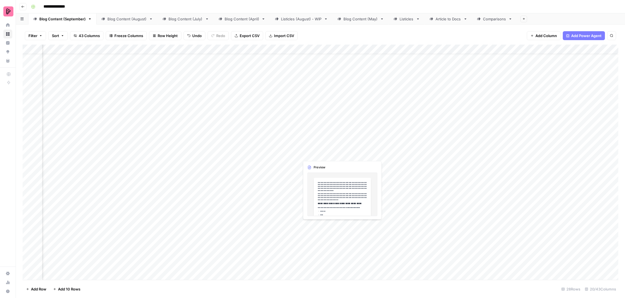
click at [306, 150] on div "Add Column" at bounding box center [321, 163] width 596 height 237
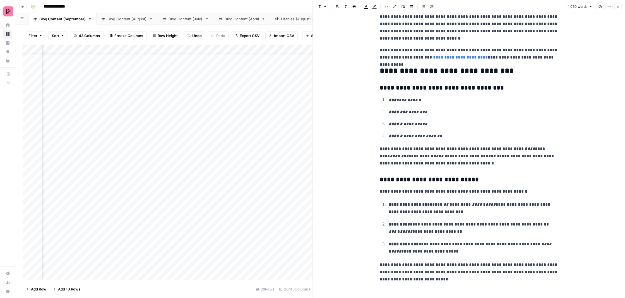
click at [620, 7] on button "Close" at bounding box center [618, 6] width 7 height 7
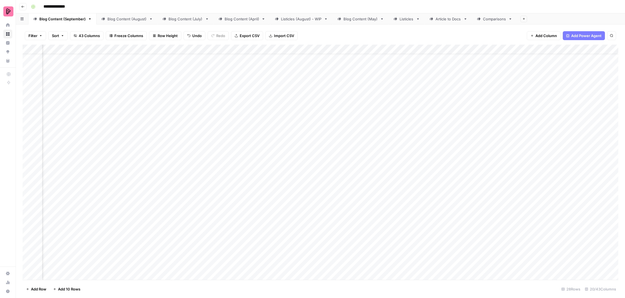
click at [166, 150] on div "Add Column" at bounding box center [321, 163] width 596 height 237
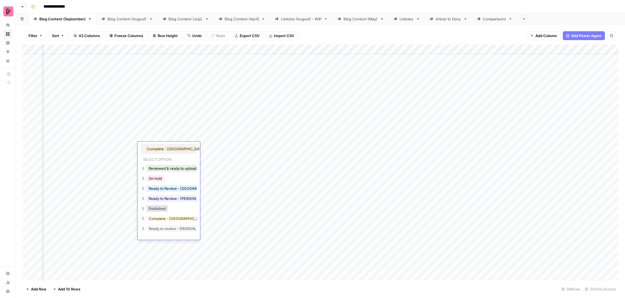
scroll to position [0, 0]
click at [176, 169] on button "Reviewed & ready to upload" at bounding box center [173, 168] width 52 height 7
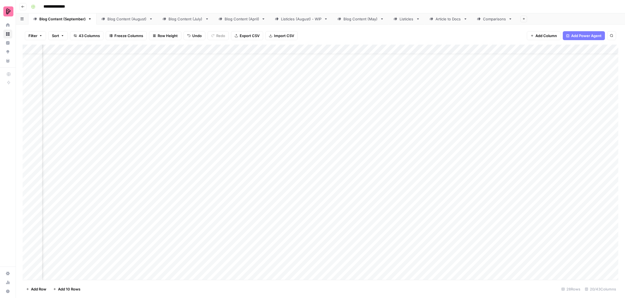
click at [215, 168] on div "Add Column" at bounding box center [321, 163] width 596 height 237
click at [218, 175] on div "Add Column" at bounding box center [321, 163] width 596 height 237
click at [421, 165] on div "Add Column" at bounding box center [321, 163] width 596 height 237
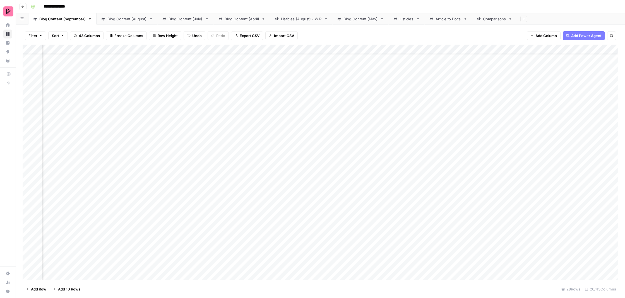
click at [418, 151] on div "Add Column" at bounding box center [321, 163] width 596 height 237
click at [467, 166] on div "Add Column" at bounding box center [321, 163] width 596 height 237
click at [466, 151] on div "Add Column" at bounding box center [321, 163] width 596 height 237
click at [508, 162] on div "Add Column" at bounding box center [321, 163] width 596 height 237
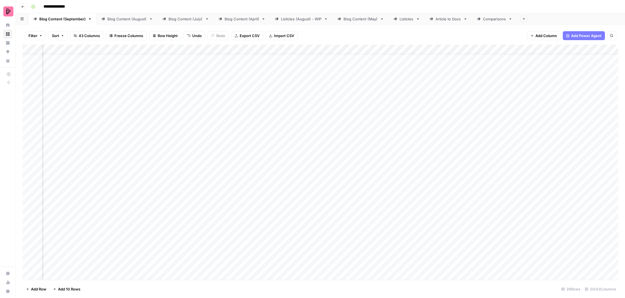
click at [508, 162] on div "Add Column" at bounding box center [321, 163] width 596 height 237
click at [462, 162] on div "Add Column" at bounding box center [321, 163] width 596 height 237
click at [565, 163] on div "Add Column" at bounding box center [321, 163] width 596 height 237
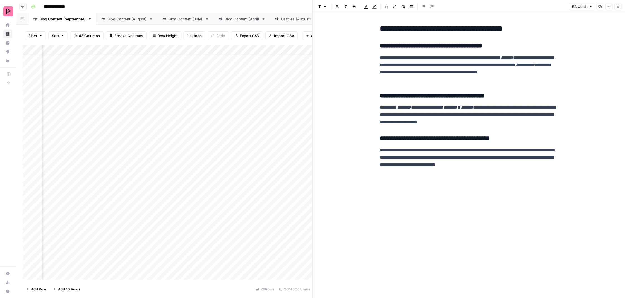
click at [619, 9] on button "Close" at bounding box center [618, 6] width 7 height 7
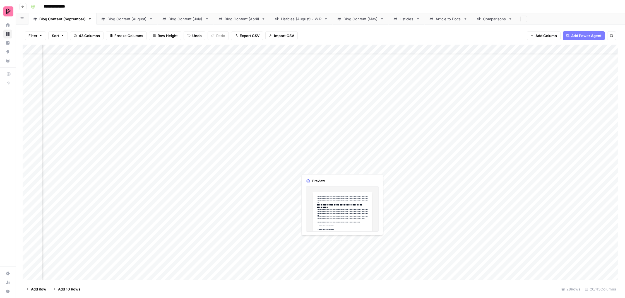
click at [314, 166] on div "Add Column" at bounding box center [321, 163] width 596 height 237
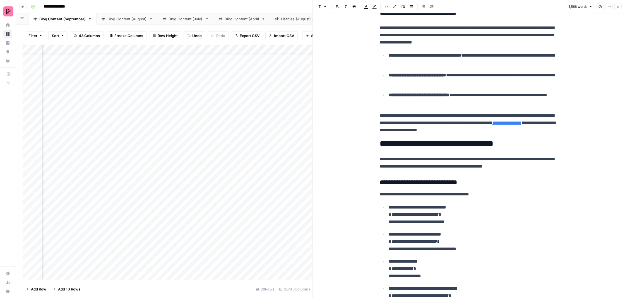
scroll to position [999, 0]
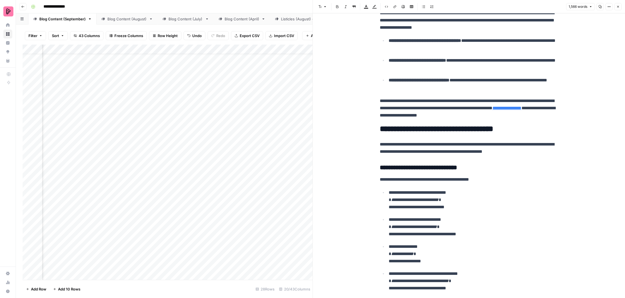
click at [618, 6] on icon "button" at bounding box center [618, 7] width 2 height 2
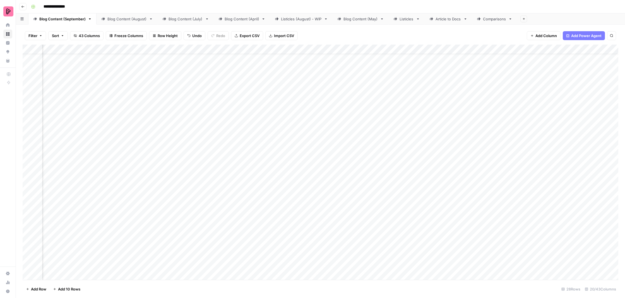
click at [156, 161] on div "Add Column" at bounding box center [321, 163] width 596 height 237
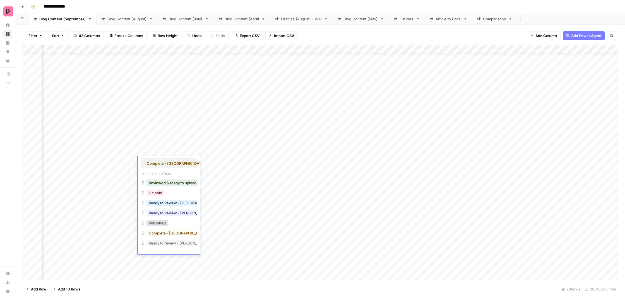
scroll to position [0, 0]
click at [171, 184] on button "Reviewed & ready to upload" at bounding box center [173, 183] width 52 height 7
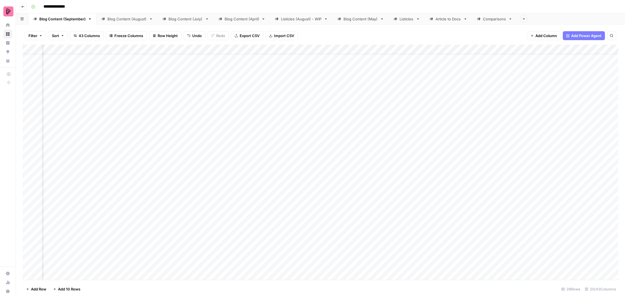
click at [206, 177] on div "Add Column" at bounding box center [321, 163] width 596 height 237
click at [214, 190] on div "Add Column" at bounding box center [321, 163] width 596 height 237
click at [428, 179] on div "Add Column" at bounding box center [321, 163] width 596 height 237
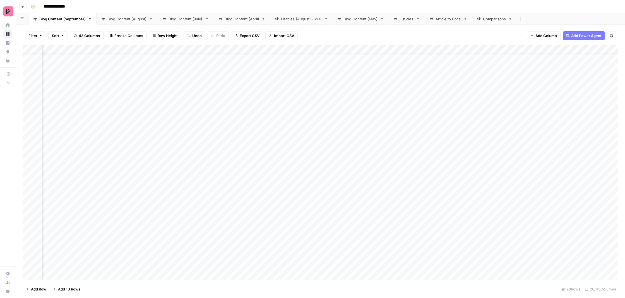
click at [421, 162] on div "Add Column" at bounding box center [321, 163] width 596 height 237
click at [469, 177] on div "Add Column" at bounding box center [321, 163] width 596 height 237
click at [459, 165] on div "Add Column" at bounding box center [321, 163] width 596 height 237
click at [523, 183] on div "Add Column" at bounding box center [321, 163] width 596 height 237
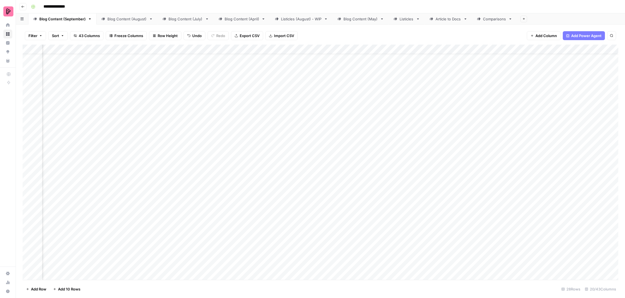
click at [523, 183] on div "Add Column" at bounding box center [321, 163] width 596 height 237
click at [466, 176] on div "Add Column" at bounding box center [321, 163] width 596 height 237
click at [556, 179] on div "Add Column" at bounding box center [321, 163] width 596 height 237
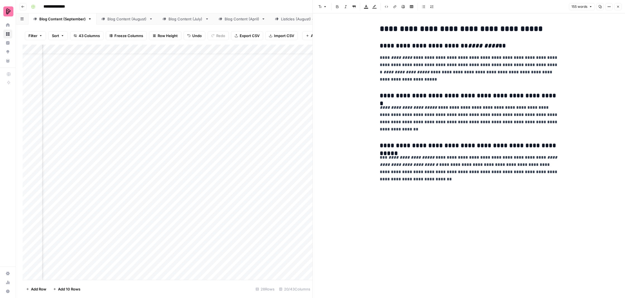
click at [615, 5] on button "Close" at bounding box center [618, 6] width 7 height 7
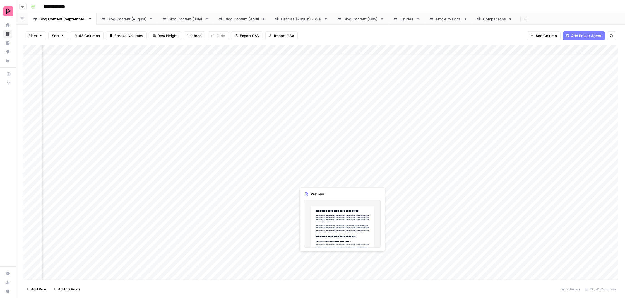
click at [310, 181] on div "Add Column" at bounding box center [321, 163] width 596 height 237
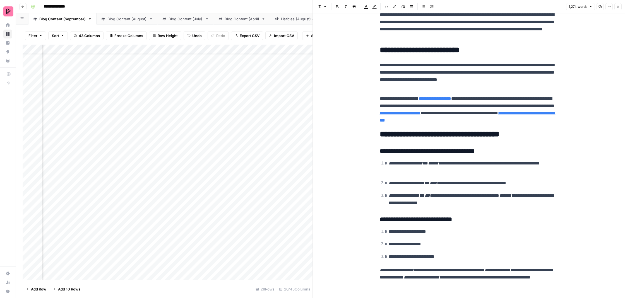
scroll to position [1347, 0]
click at [616, 7] on button "Close" at bounding box center [618, 6] width 7 height 7
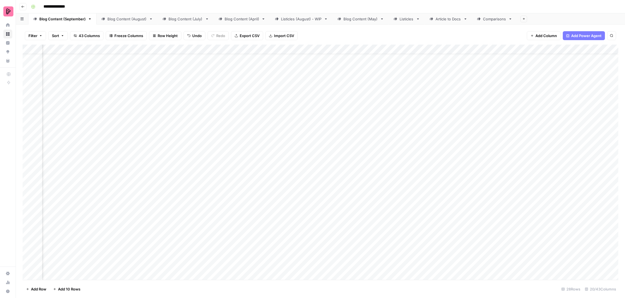
click at [171, 176] on div "Add Column" at bounding box center [321, 163] width 596 height 237
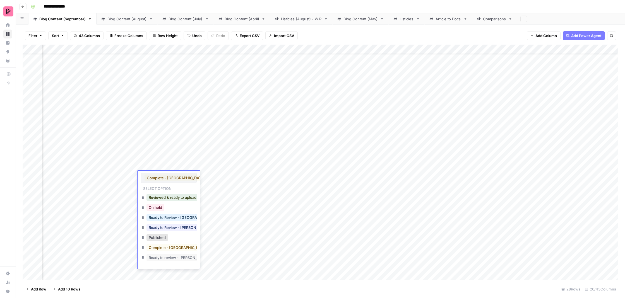
scroll to position [0, 0]
click at [178, 197] on button "Reviewed & ready to upload" at bounding box center [173, 197] width 52 height 7
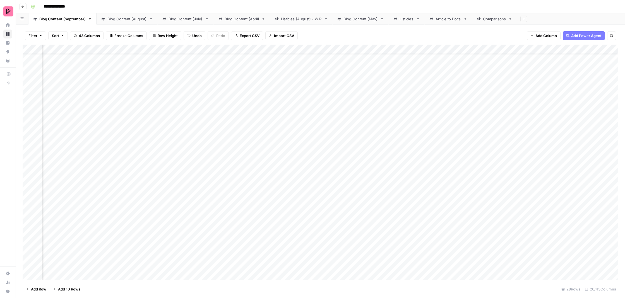
click at [205, 193] on div "Add Column" at bounding box center [321, 163] width 596 height 237
click at [211, 204] on div "Add Column" at bounding box center [321, 163] width 596 height 237
click at [467, 192] on div "Add Column" at bounding box center [321, 163] width 596 height 237
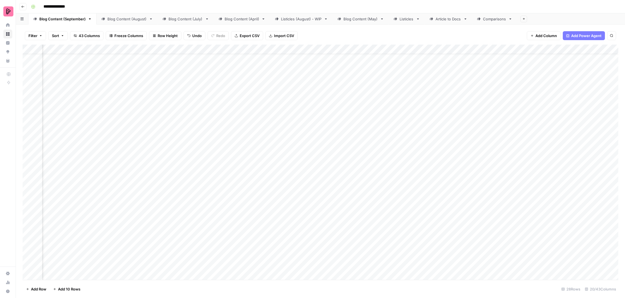
click at [462, 178] on div "Add Column" at bounding box center [321, 163] width 596 height 237
click at [511, 193] on div "Add Column" at bounding box center [321, 163] width 596 height 237
click at [473, 192] on div "Add Column" at bounding box center [321, 163] width 596 height 237
click at [557, 193] on div "Add Column" at bounding box center [321, 163] width 596 height 237
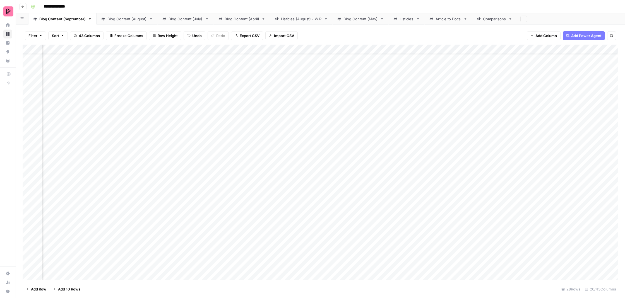
click at [557, 193] on div "Add Column" at bounding box center [321, 163] width 596 height 237
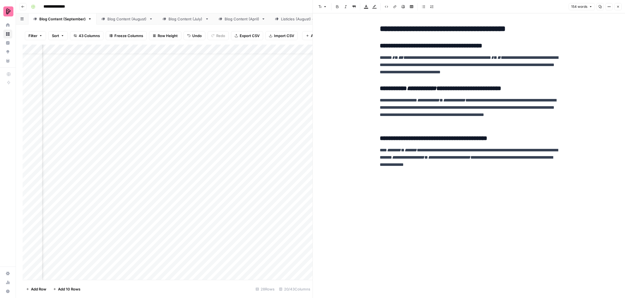
click at [620, 5] on button "Close" at bounding box center [618, 6] width 7 height 7
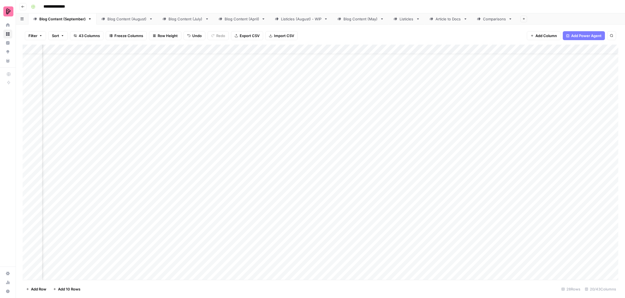
click at [314, 194] on div "Add Column" at bounding box center [321, 163] width 596 height 237
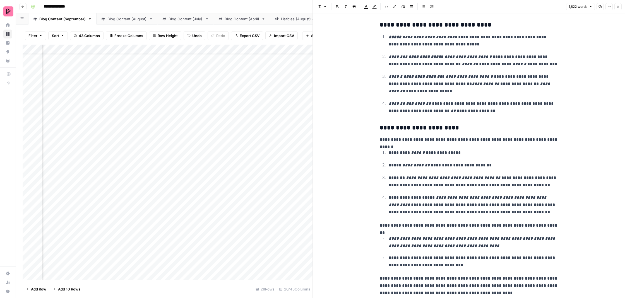
scroll to position [1959, 0]
click at [618, 5] on icon "button" at bounding box center [618, 6] width 3 height 3
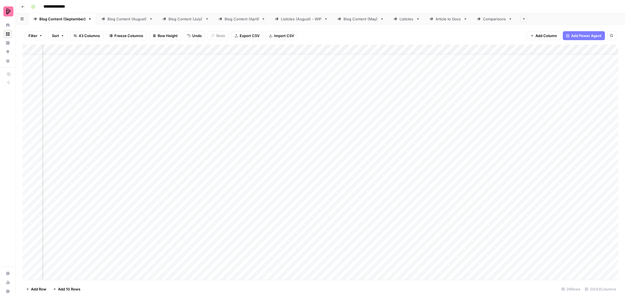
click at [164, 188] on div "Add Column" at bounding box center [321, 163] width 596 height 237
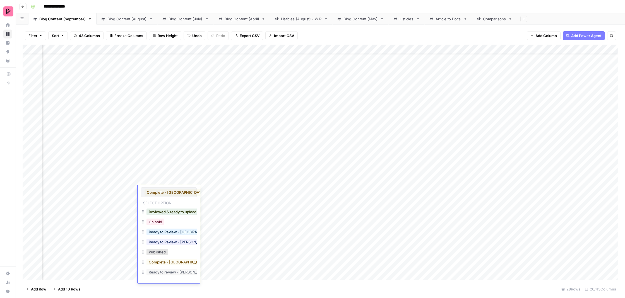
scroll to position [0, 0]
click at [178, 211] on button "Reviewed & ready to upload" at bounding box center [173, 212] width 52 height 7
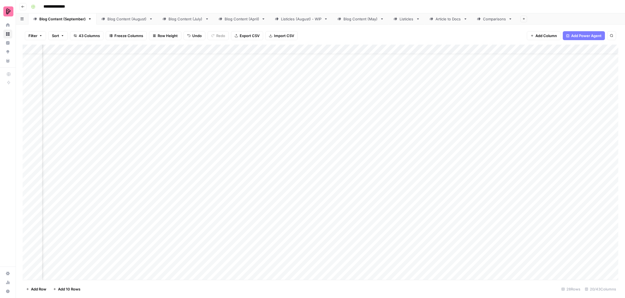
click at [214, 210] on div "Add Column" at bounding box center [321, 163] width 596 height 237
click at [218, 220] on div "Add Column" at bounding box center [321, 163] width 596 height 237
click at [416, 211] on div "Add Column" at bounding box center [321, 163] width 596 height 237
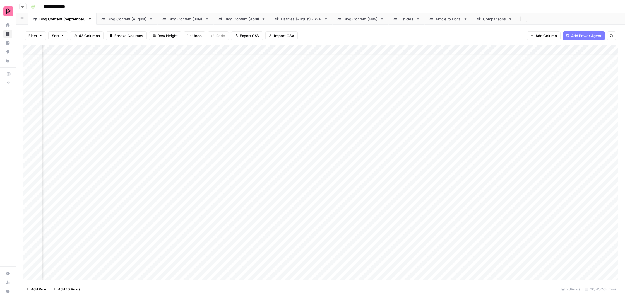
click at [418, 220] on div "Add Column" at bounding box center [321, 163] width 596 height 237
click at [464, 206] on div "Add Column" at bounding box center [321, 163] width 596 height 237
click at [547, 206] on textarea "**********" at bounding box center [502, 211] width 112 height 19
type textarea "**********"
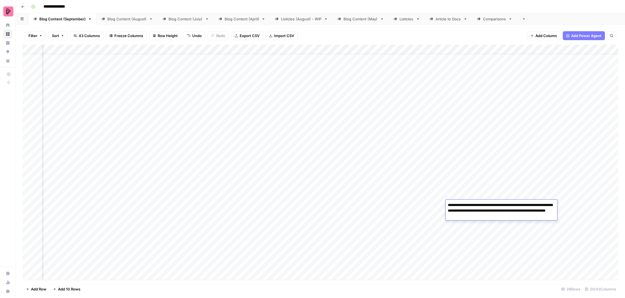
click at [469, 192] on div "Add Column" at bounding box center [321, 163] width 596 height 237
click at [525, 208] on div "Add Column" at bounding box center [321, 163] width 596 height 237
click at [521, 191] on div "Add Column" at bounding box center [321, 163] width 596 height 237
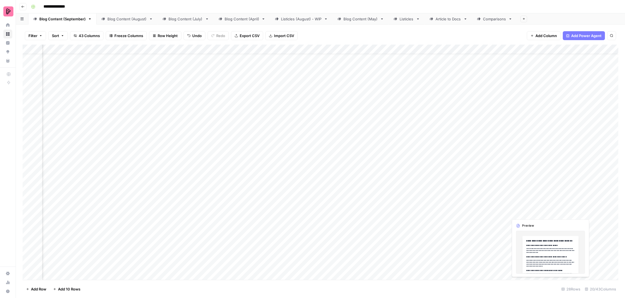
click at [558, 205] on div "Add Column" at bounding box center [321, 163] width 596 height 237
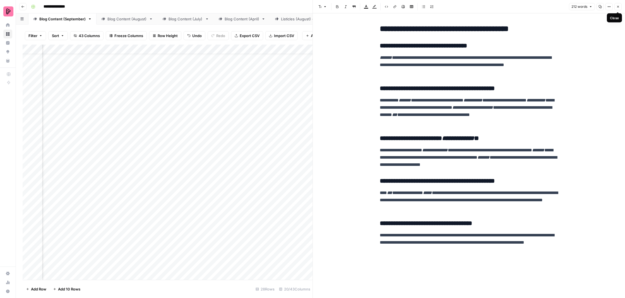
click at [616, 5] on button "Close" at bounding box center [618, 6] width 7 height 7
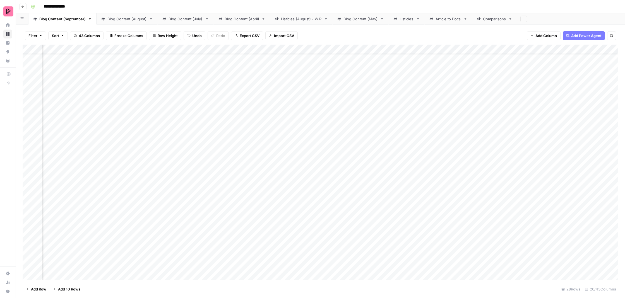
click at [316, 209] on div "Add Column" at bounding box center [321, 163] width 596 height 237
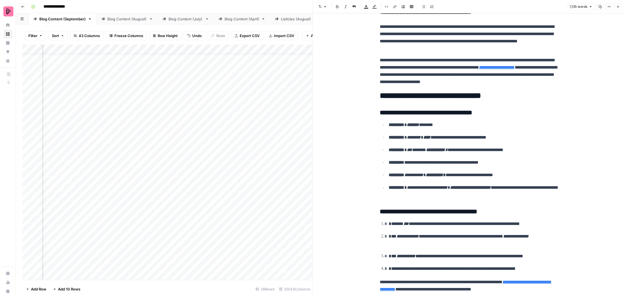
click at [617, 6] on icon "button" at bounding box center [618, 6] width 3 height 3
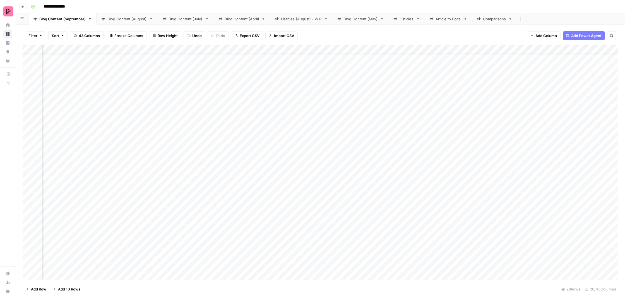
click at [162, 206] on div "Add Column" at bounding box center [321, 163] width 596 height 237
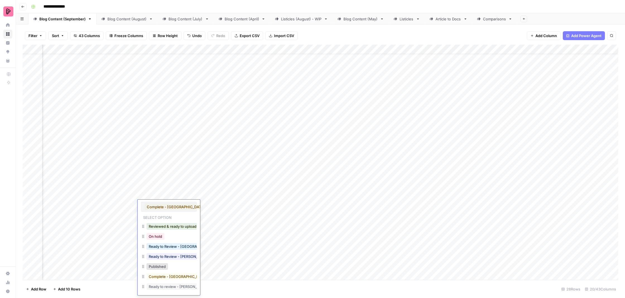
scroll to position [0, 0]
click at [171, 226] on button "Reviewed & ready to upload" at bounding box center [173, 226] width 52 height 7
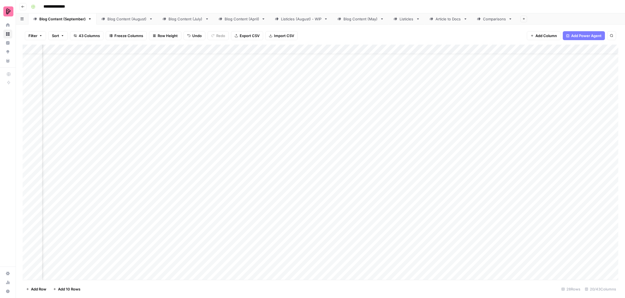
click at [207, 226] on div "Add Column" at bounding box center [321, 163] width 596 height 237
click at [215, 237] on div "Add Column" at bounding box center [321, 163] width 596 height 237
click at [456, 223] on div "Add Column" at bounding box center [321, 163] width 596 height 237
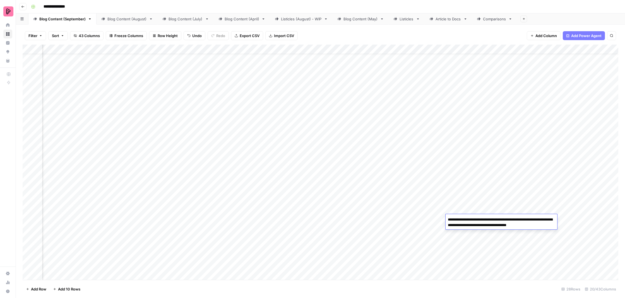
click at [463, 209] on div "Add Column" at bounding box center [321, 163] width 596 height 237
click at [517, 224] on div "Add Column" at bounding box center [321, 163] width 596 height 237
click at [467, 226] on div "Add Column" at bounding box center [321, 163] width 596 height 237
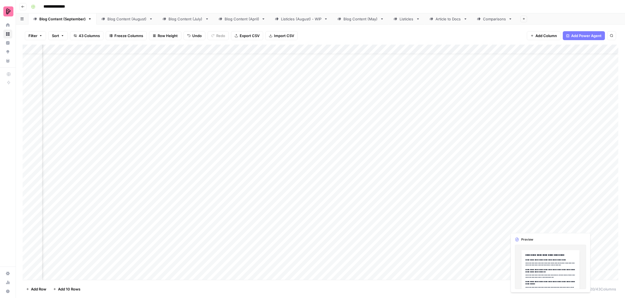
click at [568, 223] on div "Add Column" at bounding box center [321, 163] width 596 height 237
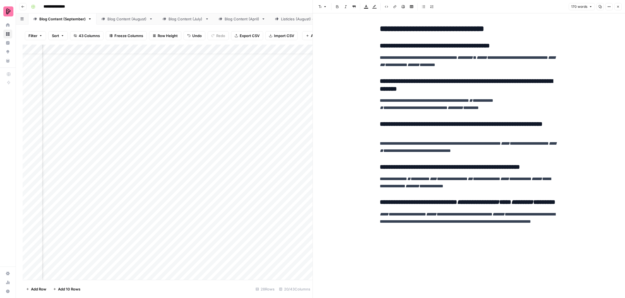
click at [620, 9] on button "Close" at bounding box center [618, 6] width 7 height 7
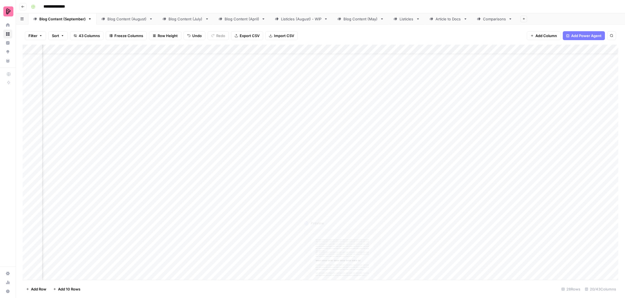
click at [316, 224] on div "Add Column" at bounding box center [321, 163] width 596 height 237
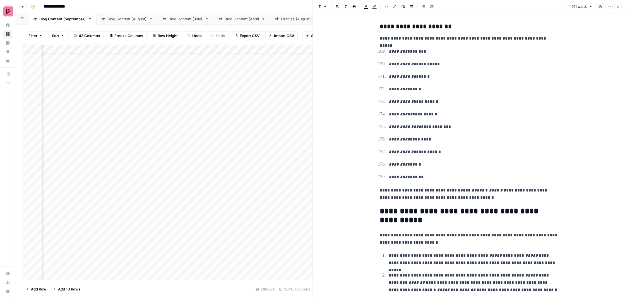
scroll to position [3105, 0]
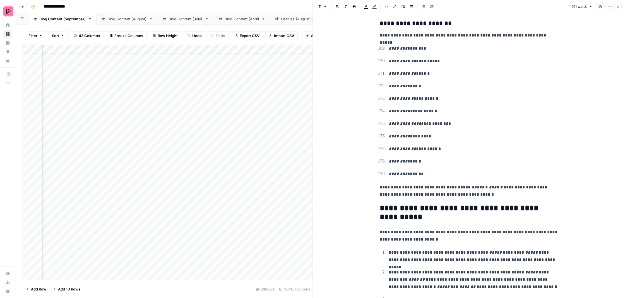
click at [223, 220] on div "Add Column" at bounding box center [168, 163] width 290 height 237
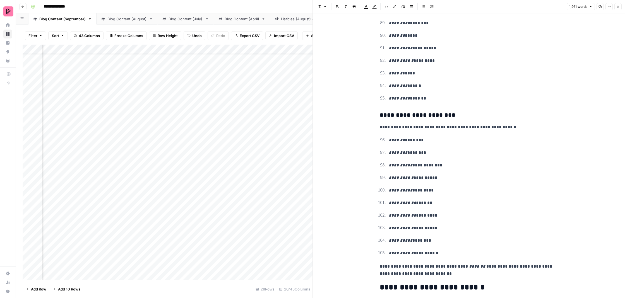
scroll to position [1709, 0]
click at [227, 219] on div "Add Column" at bounding box center [168, 163] width 290 height 237
click at [270, 222] on textarea "**********" at bounding box center [242, 220] width 95 height 8
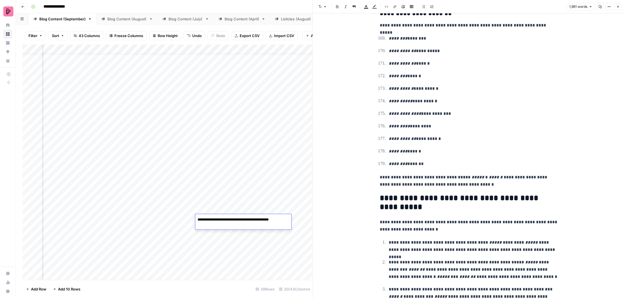
scroll to position [3111, 0]
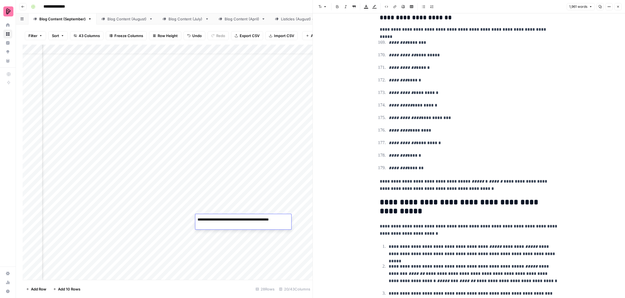
click at [261, 222] on textarea "**********" at bounding box center [242, 220] width 95 height 8
type textarea "**********"
click at [445, 263] on p "**********" at bounding box center [474, 274] width 170 height 22
click at [219, 222] on div "Add Column" at bounding box center [168, 163] width 290 height 237
click at [219, 222] on textarea "**********" at bounding box center [244, 220] width 98 height 8
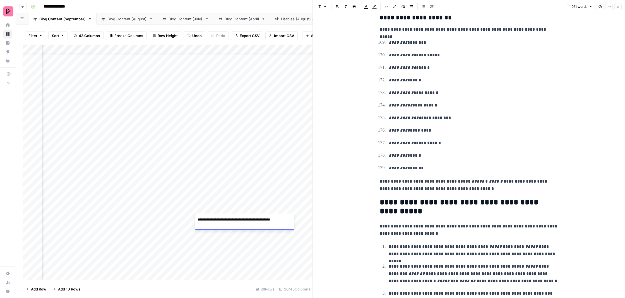
click at [423, 263] on p "**********" at bounding box center [474, 274] width 170 height 22
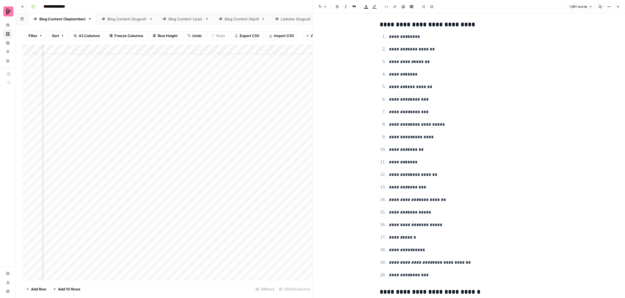
scroll to position [186, 0]
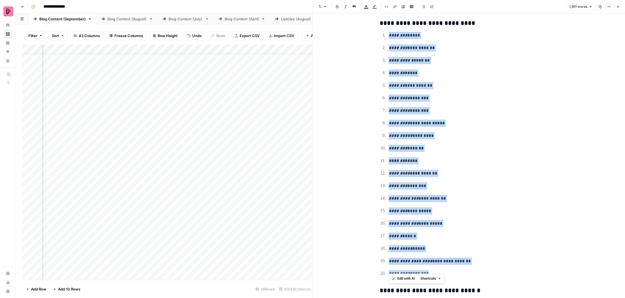
drag, startPoint x: 420, startPoint y: 271, endPoint x: 420, endPoint y: 16, distance: 255.1
click at [423, 9] on button "Bulleted list" at bounding box center [423, 6] width 7 height 7
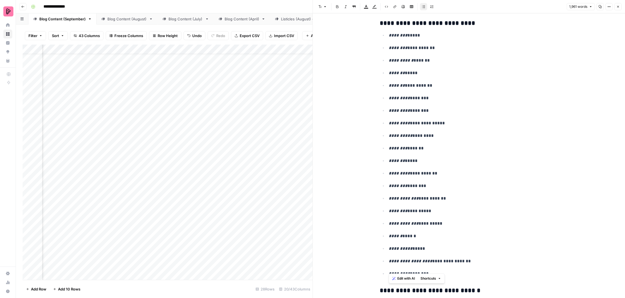
click at [474, 134] on p "**********" at bounding box center [474, 136] width 170 height 8
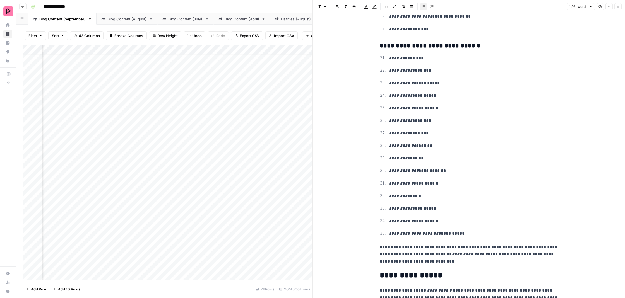
scroll to position [433, 0]
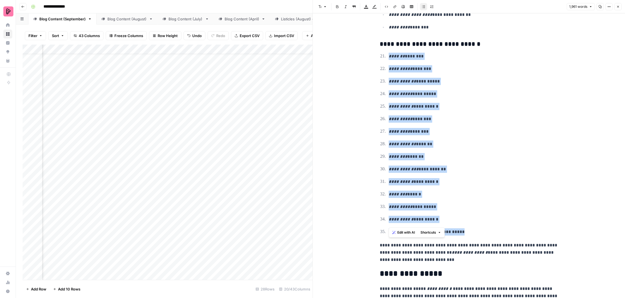
drag, startPoint x: 462, startPoint y: 222, endPoint x: 377, endPoint y: 51, distance: 190.2
click at [422, 5] on button "Bulleted list" at bounding box center [423, 6] width 7 height 7
click at [444, 78] on p "**********" at bounding box center [474, 82] width 170 height 8
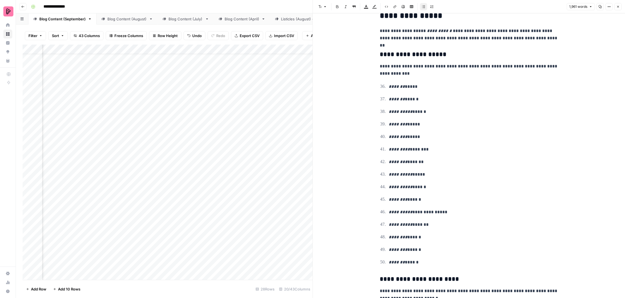
scroll to position [697, 0]
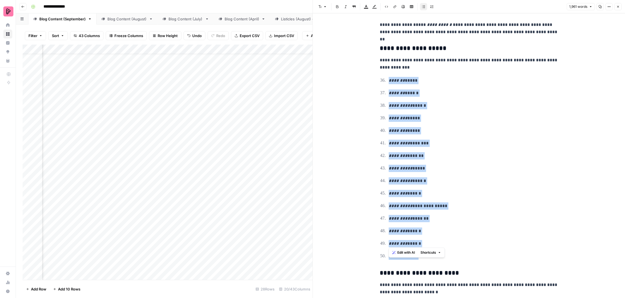
drag, startPoint x: 416, startPoint y: 244, endPoint x: 380, endPoint y: 71, distance: 176.4
click at [380, 77] on ol "**********" at bounding box center [469, 169] width 179 height 184
click at [425, 6] on icon "button" at bounding box center [423, 6] width 3 height 3
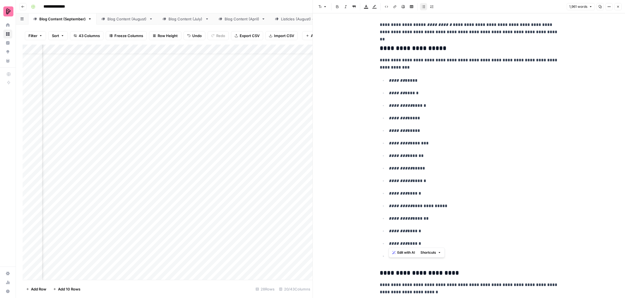
click at [435, 90] on p "******* ******" at bounding box center [474, 94] width 170 height 8
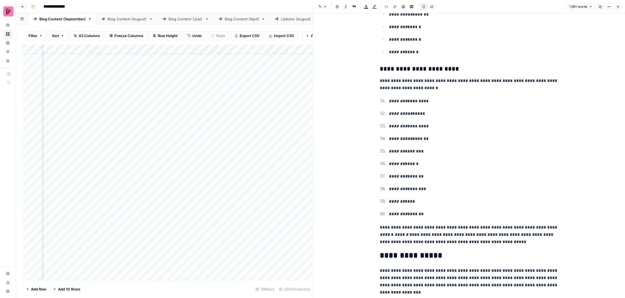
scroll to position [902, 0]
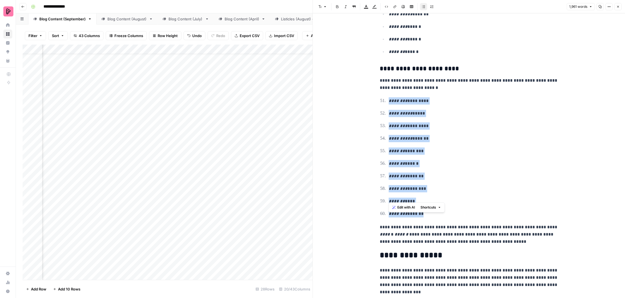
drag, startPoint x: 415, startPoint y: 196, endPoint x: 379, endPoint y: 87, distance: 115.3
click at [380, 97] on ol "**********" at bounding box center [469, 157] width 179 height 121
click at [423, 9] on button "Bulleted list" at bounding box center [423, 6] width 7 height 7
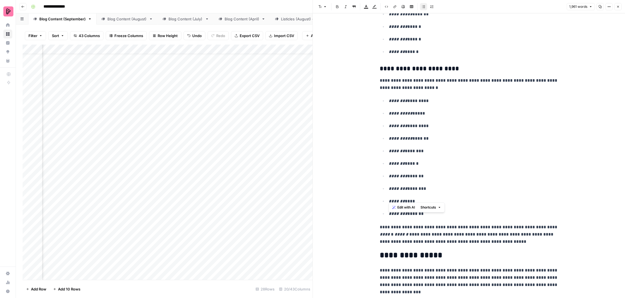
click at [421, 118] on ul "**********" at bounding box center [469, 157] width 179 height 121
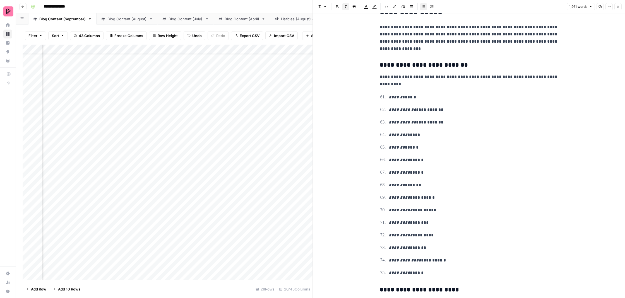
scroll to position [1147, 0]
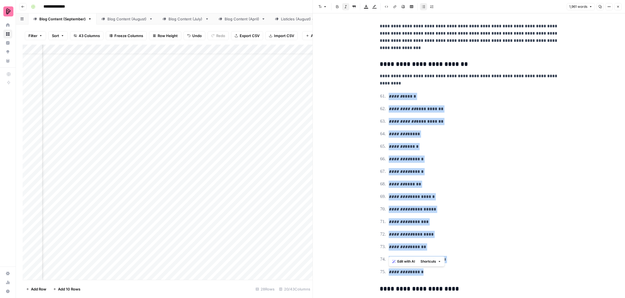
drag, startPoint x: 417, startPoint y: 250, endPoint x: 384, endPoint y: 66, distance: 187.2
click at [424, 8] on button "Bulleted list" at bounding box center [423, 6] width 7 height 7
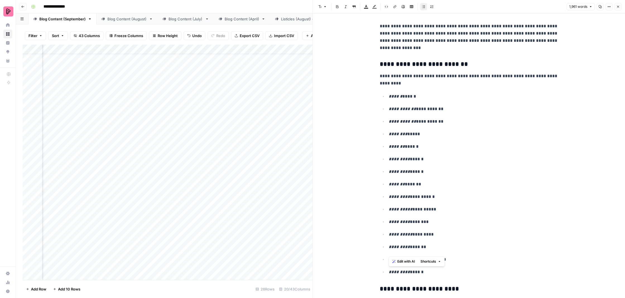
click at [444, 97] on ul "**********" at bounding box center [469, 185] width 179 height 184
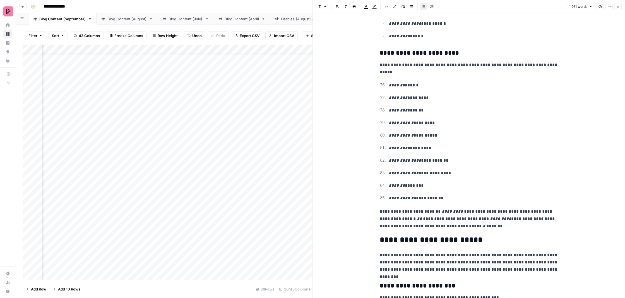
scroll to position [1383, 0]
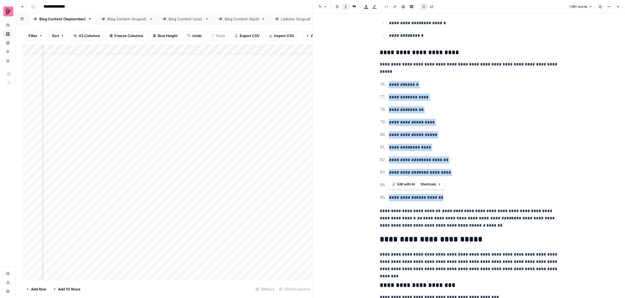
drag, startPoint x: 445, startPoint y: 177, endPoint x: 384, endPoint y: 58, distance: 133.4
click at [382, 81] on ol "**********" at bounding box center [469, 141] width 179 height 121
click at [425, 7] on icon "button" at bounding box center [423, 6] width 3 height 3
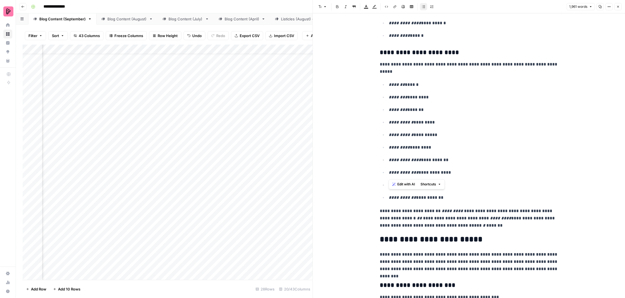
click at [447, 119] on p "**********" at bounding box center [474, 123] width 170 height 8
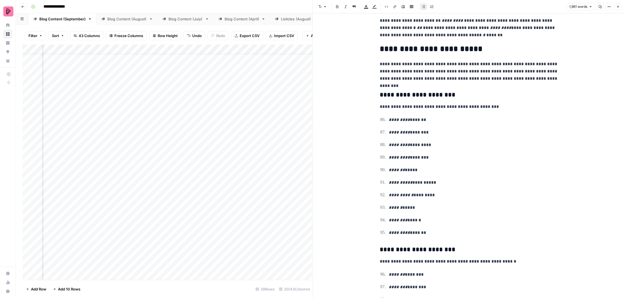
scroll to position [1578, 0]
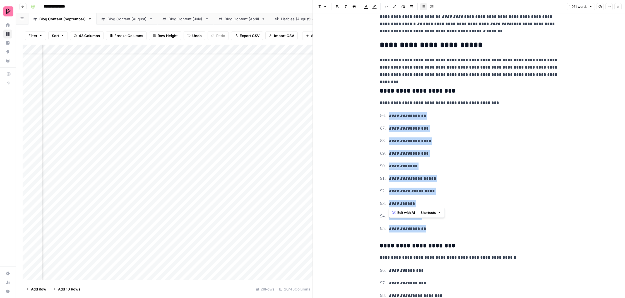
drag, startPoint x: 421, startPoint y: 206, endPoint x: 376, endPoint y: 91, distance: 123.7
click at [424, 6] on icon "button" at bounding box center [423, 6] width 3 height 3
click at [420, 175] on p "**********" at bounding box center [474, 179] width 170 height 8
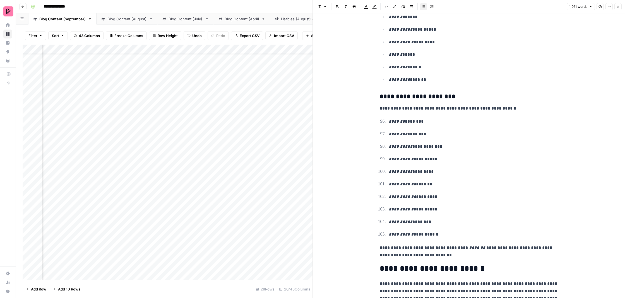
scroll to position [1728, 0]
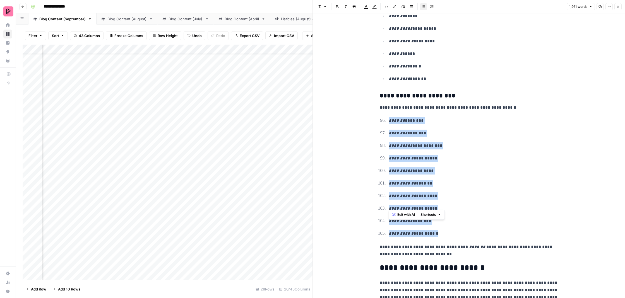
drag, startPoint x: 430, startPoint y: 207, endPoint x: 387, endPoint y: 95, distance: 119.6
click at [387, 117] on ol "**********" at bounding box center [469, 177] width 179 height 121
click at [424, 6] on icon "button" at bounding box center [423, 6] width 3 height 3
click at [437, 117] on ul "**********" at bounding box center [469, 177] width 179 height 121
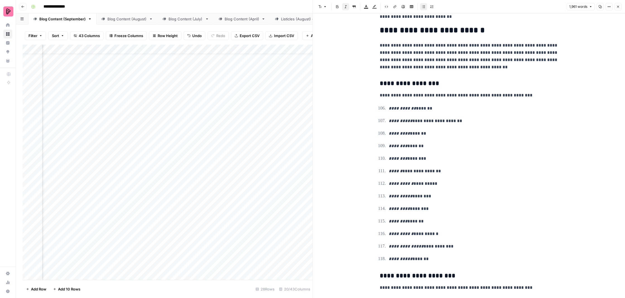
scroll to position [1970, 0]
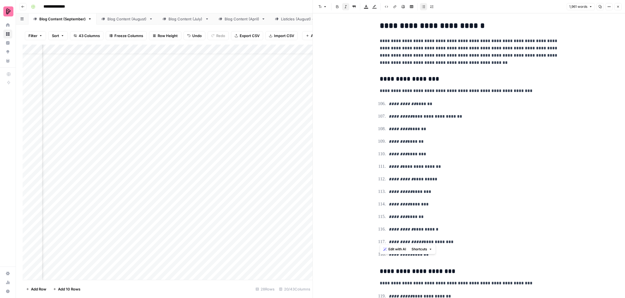
drag, startPoint x: 419, startPoint y: 227, endPoint x: 422, endPoint y: 225, distance: 3.2
click at [422, 225] on div "**********" at bounding box center [469, 116] width 185 height 4128
click at [423, 251] on p "**********" at bounding box center [474, 255] width 170 height 8
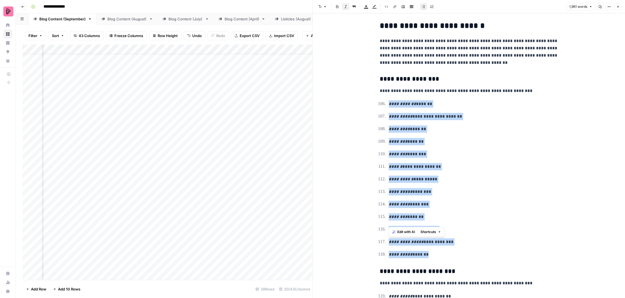
drag, startPoint x: 427, startPoint y: 223, endPoint x: 373, endPoint y: 69, distance: 163.0
click at [373, 69] on div "**********" at bounding box center [469, 120] width 312 height 4155
click at [425, 6] on icon "button" at bounding box center [423, 6] width 3 height 3
click at [457, 126] on p "********* *******" at bounding box center [474, 130] width 170 height 8
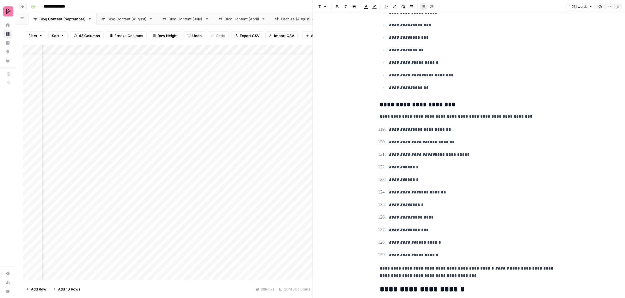
scroll to position [2170, 0]
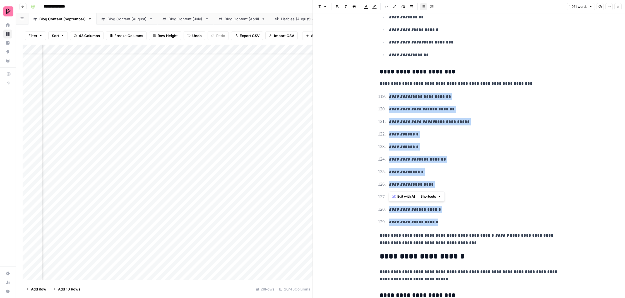
drag, startPoint x: 431, startPoint y: 186, endPoint x: 374, endPoint y: 63, distance: 136.1
click at [421, 7] on button "Bulleted list" at bounding box center [423, 6] width 7 height 7
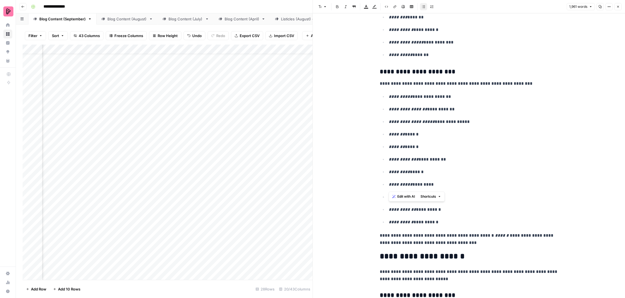
click at [431, 93] on ul "**********" at bounding box center [469, 160] width 179 height 134
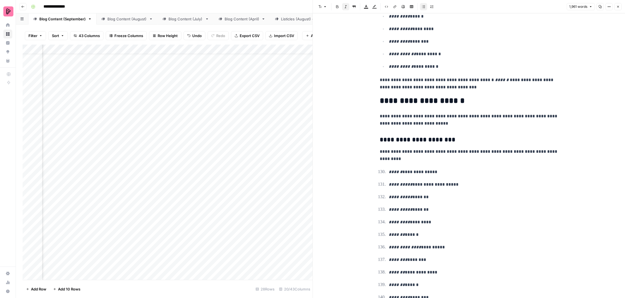
scroll to position [2385, 0]
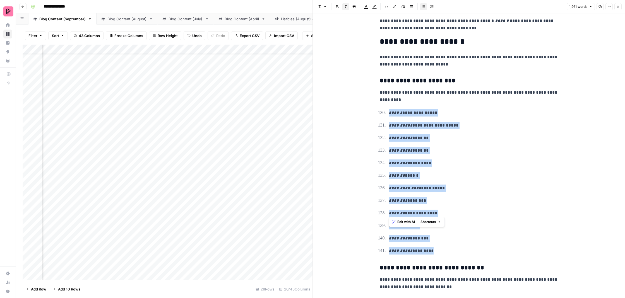
drag, startPoint x: 427, startPoint y: 212, endPoint x: 391, endPoint y: 61, distance: 155.8
click at [423, 8] on icon "button" at bounding box center [423, 6] width 3 height 3
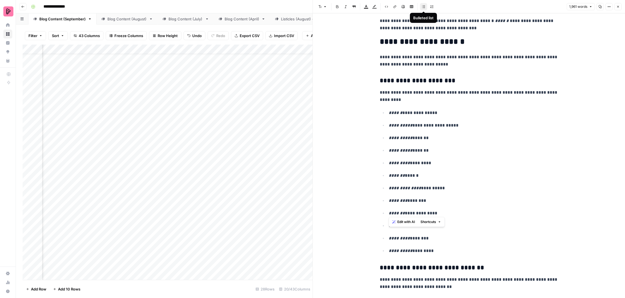
click at [461, 185] on p "**********" at bounding box center [474, 189] width 170 height 8
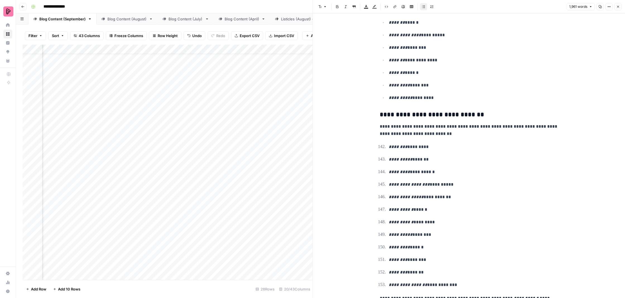
scroll to position [2562, 0]
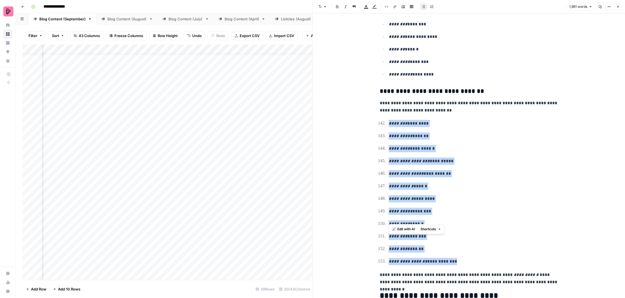
drag, startPoint x: 461, startPoint y: 219, endPoint x: 387, endPoint y: 83, distance: 155.0
click at [387, 120] on ol "**********" at bounding box center [469, 193] width 179 height 146
click at [424, 10] on header "Font style Bold Italic Block quote Text color Highlight color Code block Link I…" at bounding box center [469, 6] width 312 height 13
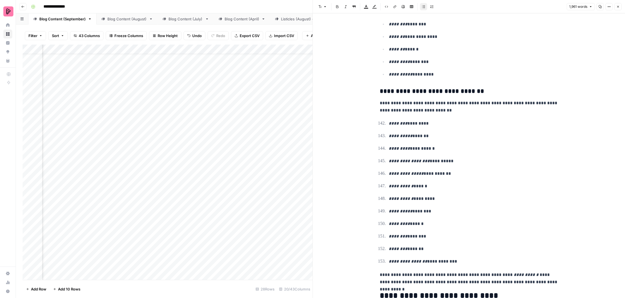
click at [422, 8] on button "Bulleted list" at bounding box center [423, 6] width 7 height 7
click at [449, 220] on p "********* ******" at bounding box center [474, 224] width 170 height 8
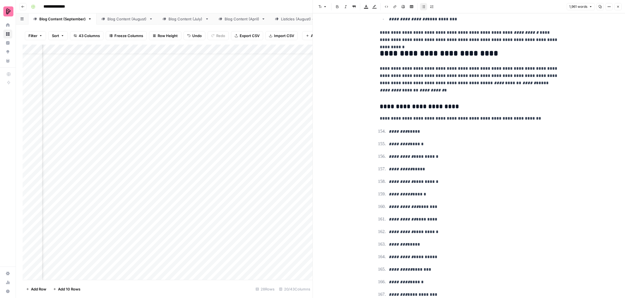
scroll to position [2807, 0]
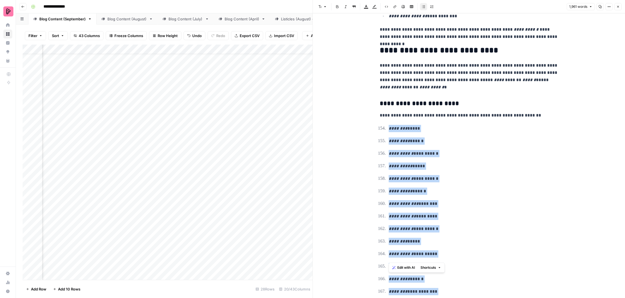
drag, startPoint x: 425, startPoint y: 259, endPoint x: 387, endPoint y: 88, distance: 175.9
click at [387, 125] on ol "**********" at bounding box center [469, 217] width 179 height 184
click at [422, 8] on button "Bulleted list" at bounding box center [423, 6] width 7 height 7
click at [446, 175] on p "**********" at bounding box center [474, 179] width 170 height 8
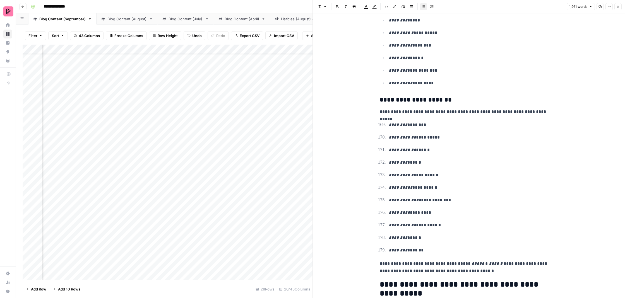
scroll to position [3038, 0]
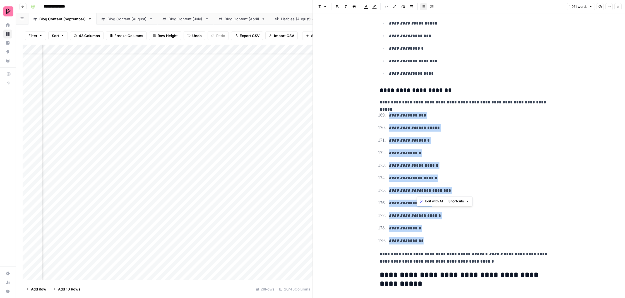
drag, startPoint x: 419, startPoint y: 194, endPoint x: 378, endPoint y: 59, distance: 141.0
click at [422, 7] on button "Bulleted list" at bounding box center [423, 6] width 7 height 7
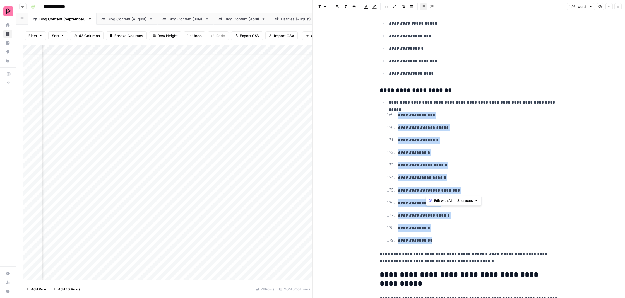
click at [445, 137] on p "**********" at bounding box center [478, 141] width 161 height 8
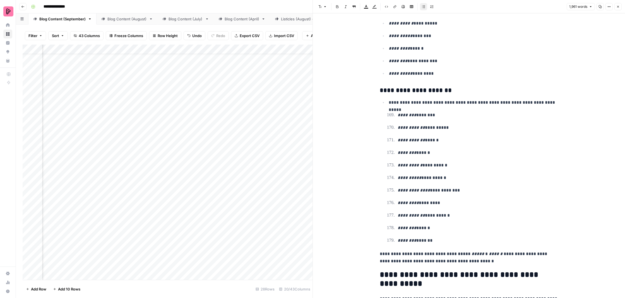
click at [419, 99] on p "**********" at bounding box center [474, 103] width 170 height 8
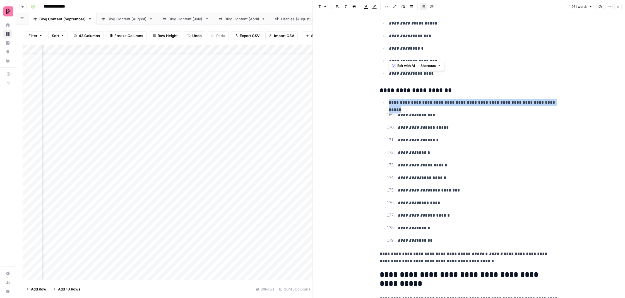
click at [419, 99] on p "**********" at bounding box center [474, 103] width 170 height 8
click at [423, 7] on icon "button" at bounding box center [423, 6] width 3 height 3
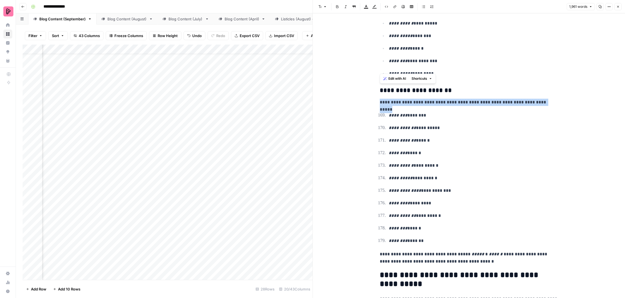
click at [422, 112] on p "******** ********" at bounding box center [474, 116] width 170 height 8
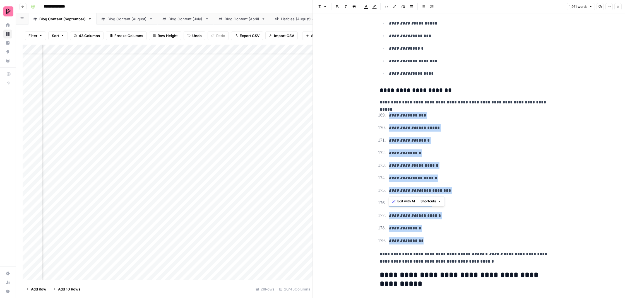
drag, startPoint x: 420, startPoint y: 194, endPoint x: 371, endPoint y: 61, distance: 141.6
click at [423, 7] on icon "button" at bounding box center [423, 6] width 3 height 3
click at [428, 112] on ul "**********" at bounding box center [469, 179] width 179 height 134
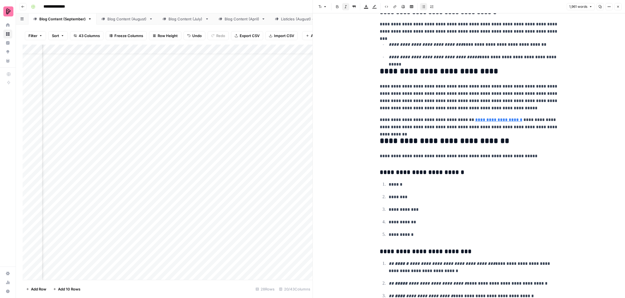
scroll to position [0, 0]
click at [618, 7] on icon "button" at bounding box center [618, 7] width 2 height 2
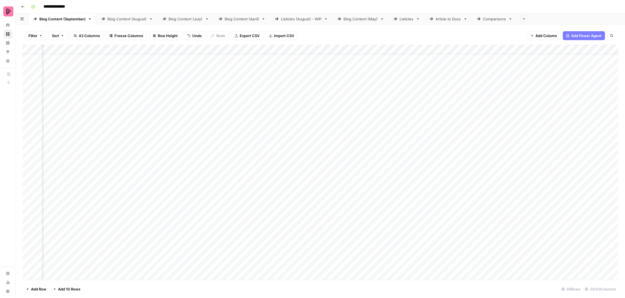
click at [167, 221] on div "Add Column" at bounding box center [321, 163] width 596 height 237
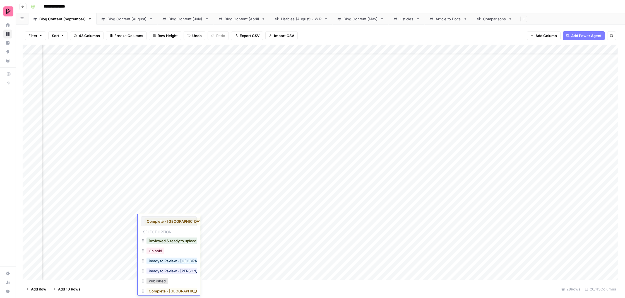
scroll to position [0, 0]
click at [176, 239] on button "Reviewed & ready to upload" at bounding box center [173, 241] width 52 height 7
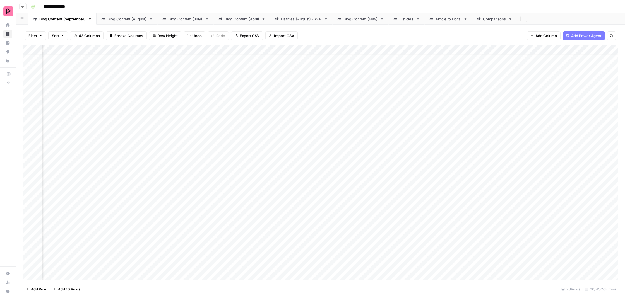
click at [208, 237] on div "Add Column" at bounding box center [321, 163] width 596 height 237
click at [225, 238] on div "Add Column" at bounding box center [321, 163] width 596 height 237
click at [225, 238] on textarea "**********" at bounding box center [251, 237] width 112 height 13
click at [220, 248] on div "Add Column" at bounding box center [321, 163] width 596 height 237
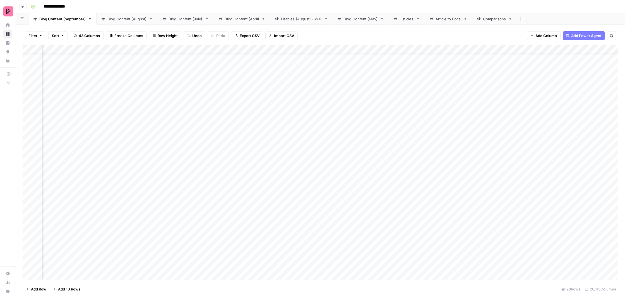
click at [472, 236] on div "Add Column" at bounding box center [321, 163] width 596 height 237
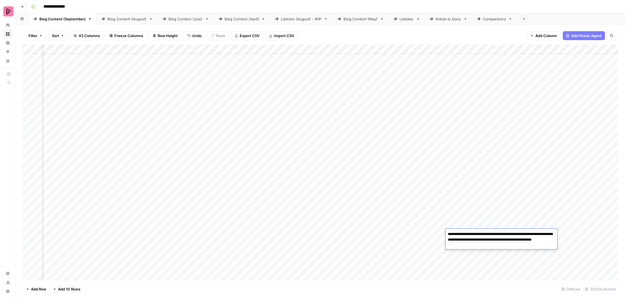
click at [462, 226] on div "Add Column" at bounding box center [321, 163] width 596 height 237
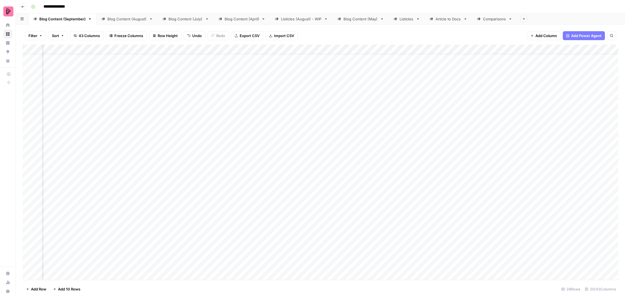
click at [514, 236] on div "Add Column" at bounding box center [321, 163] width 596 height 237
click at [468, 236] on div "Add Column" at bounding box center [321, 163] width 596 height 237
click at [555, 236] on div "Add Column" at bounding box center [321, 163] width 596 height 237
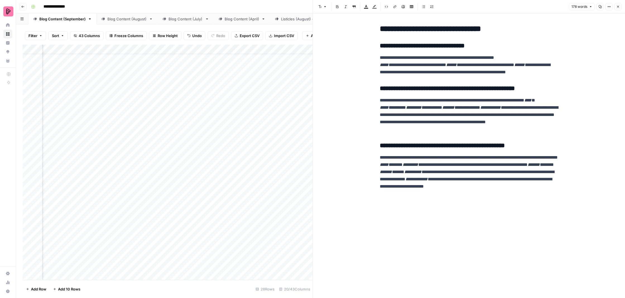
click at [620, 5] on button "Close" at bounding box center [618, 6] width 7 height 7
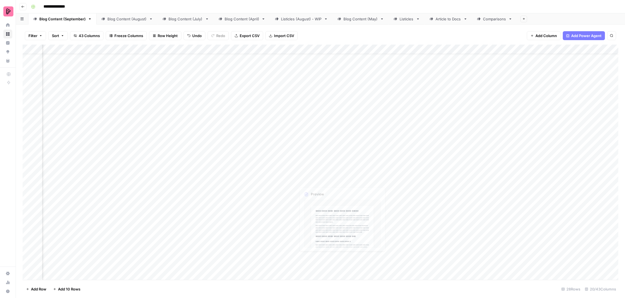
click at [222, 234] on div "Add Column" at bounding box center [321, 163] width 596 height 237
click at [246, 235] on textarea "**********" at bounding box center [251, 237] width 112 height 13
type textarea "**********"
click at [265, 250] on div "Add Column" at bounding box center [321, 163] width 596 height 237
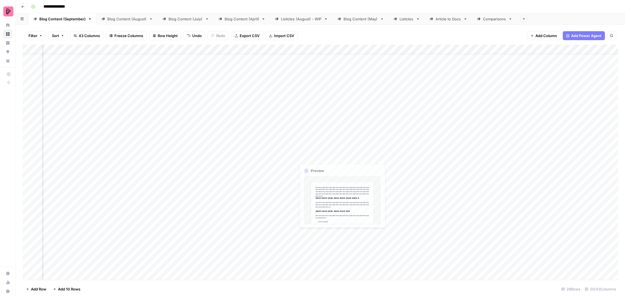
click at [421, 239] on div "Add Column" at bounding box center [321, 163] width 596 height 237
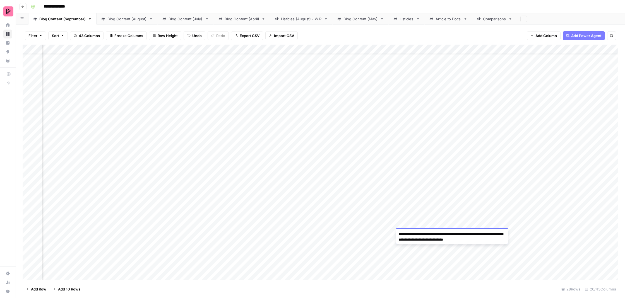
click at [420, 248] on div "Add Column" at bounding box center [321, 163] width 596 height 237
click at [468, 232] on div "Add Column" at bounding box center [321, 163] width 596 height 237
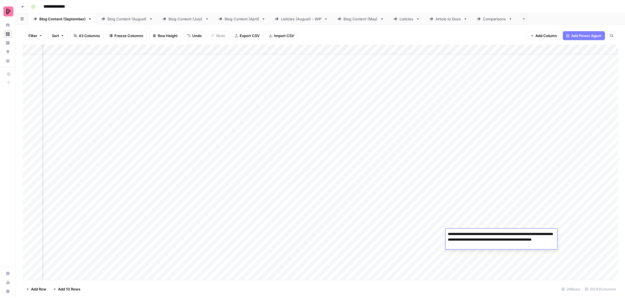
click at [464, 221] on div "Add Column" at bounding box center [321, 163] width 596 height 237
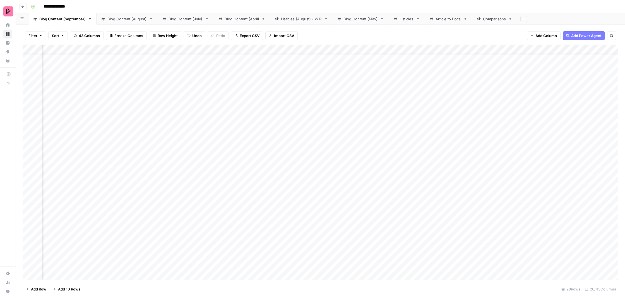
click at [532, 236] on div "Add Column" at bounding box center [321, 163] width 596 height 237
click at [520, 223] on div "Add Column" at bounding box center [321, 163] width 596 height 237
click at [565, 233] on div "Add Column" at bounding box center [321, 163] width 596 height 237
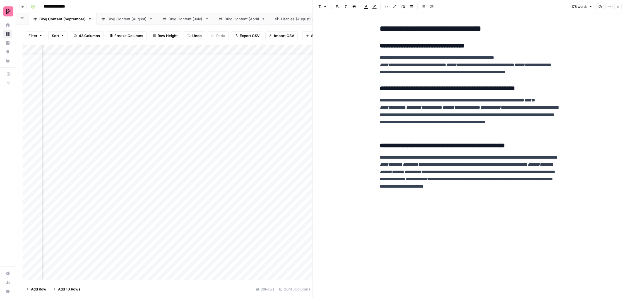
click at [617, 9] on button "Close" at bounding box center [618, 6] width 7 height 7
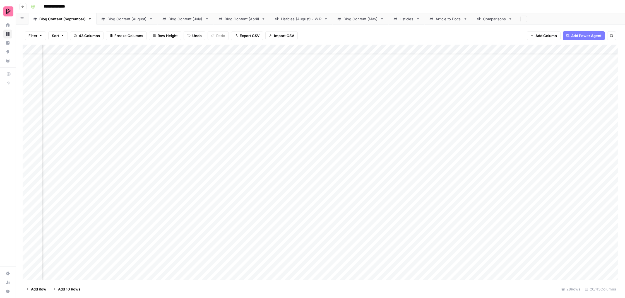
click at [316, 236] on div "Add Column" at bounding box center [321, 163] width 596 height 237
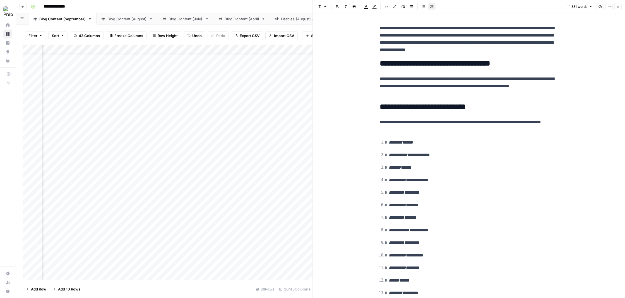
click at [479, 81] on p "**********" at bounding box center [469, 86] width 179 height 22
click at [499, 93] on p "**********" at bounding box center [469, 86] width 179 height 22
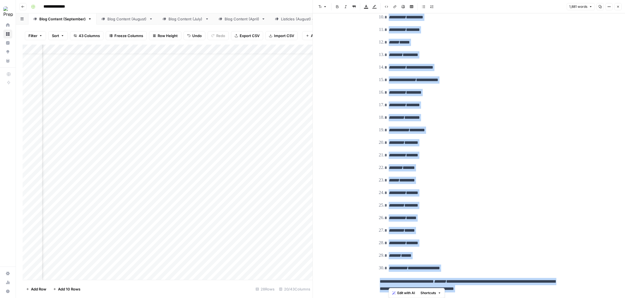
scroll to position [253, 0]
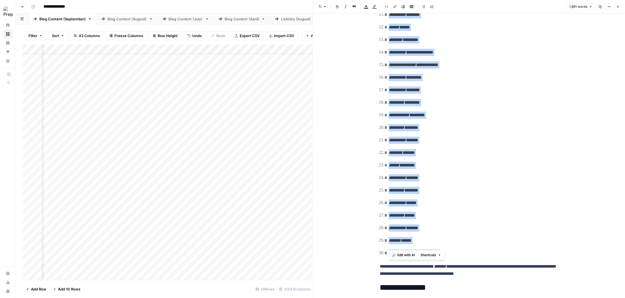
drag, startPoint x: 389, startPoint y: 67, endPoint x: 455, endPoint y: 244, distance: 189.0
click at [456, 245] on ol "**********" at bounding box center [469, 71] width 179 height 372
click at [423, 7] on icon "button" at bounding box center [423, 6] width 3 height 3
click at [473, 99] on p "********* ********" at bounding box center [474, 103] width 170 height 8
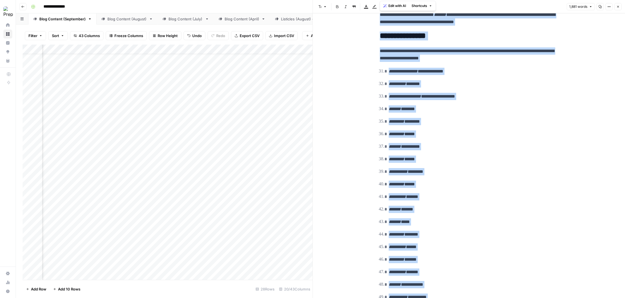
scroll to position [496, 0]
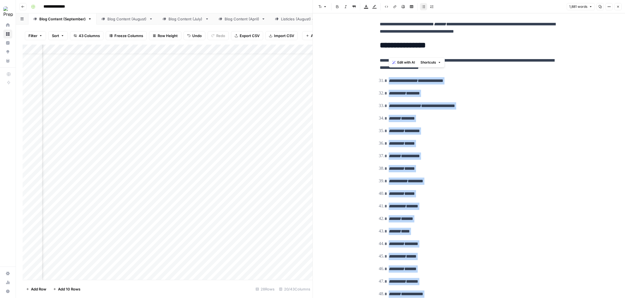
drag, startPoint x: 425, startPoint y: 221, endPoint x: 378, endPoint y: 71, distance: 157.3
click at [423, 6] on icon "button" at bounding box center [423, 6] width 3 height 3
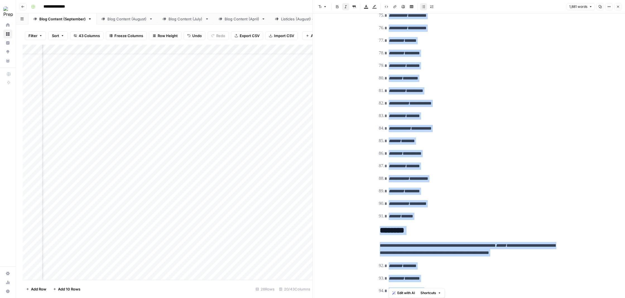
scroll to position [1202, 0]
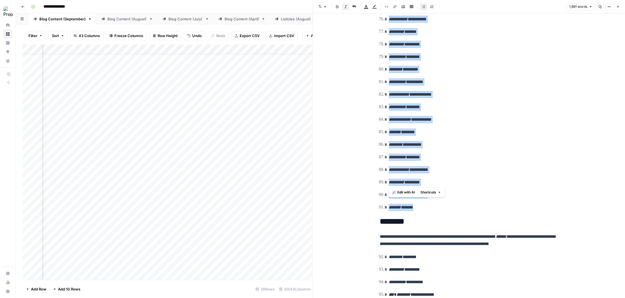
drag, startPoint x: 388, startPoint y: 52, endPoint x: 433, endPoint y: 185, distance: 140.2
click at [425, 6] on icon "button" at bounding box center [423, 6] width 3 height 3
click at [465, 141] on p "**********" at bounding box center [474, 145] width 170 height 8
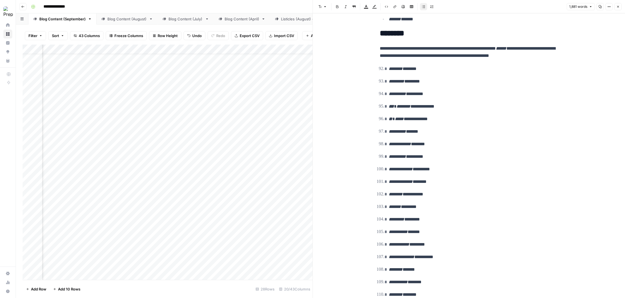
scroll to position [1392, 0]
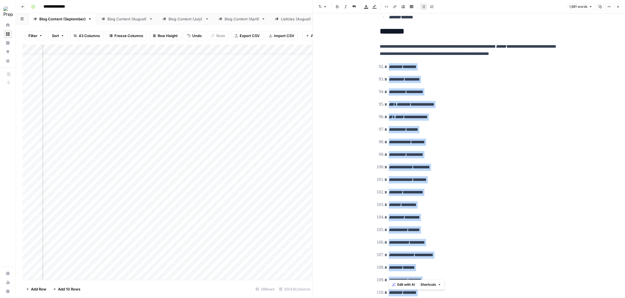
drag, startPoint x: 389, startPoint y: 43, endPoint x: 431, endPoint y: 272, distance: 232.8
click at [432, 275] on ol "**********" at bounding box center [469, 186] width 179 height 247
click at [422, 7] on icon "button" at bounding box center [423, 6] width 3 height 3
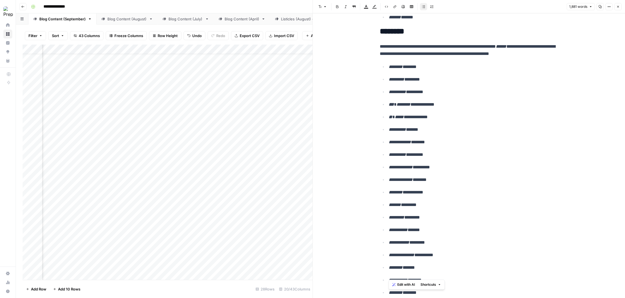
click at [435, 63] on p "******** *******" at bounding box center [474, 67] width 170 height 8
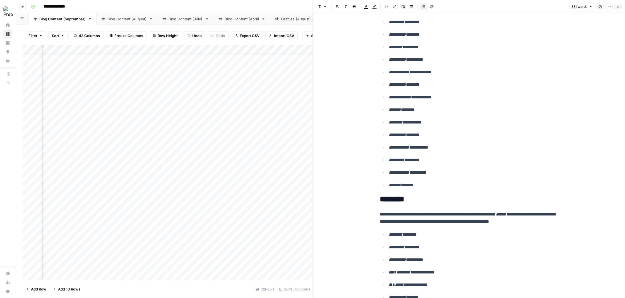
scroll to position [1245, 0]
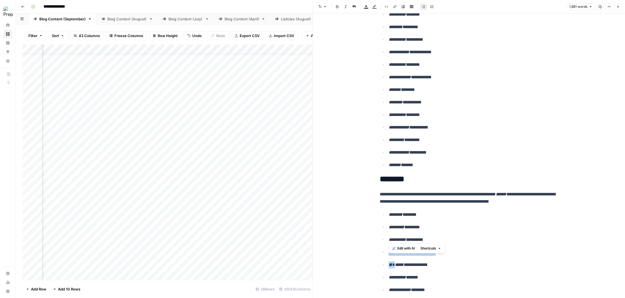
drag, startPoint x: 396, startPoint y: 239, endPoint x: 389, endPoint y: 228, distance: 13.0
click at [336, 9] on button "Bold" at bounding box center [337, 6] width 7 height 7
click at [445, 162] on p "******* ******" at bounding box center [474, 166] width 170 height 8
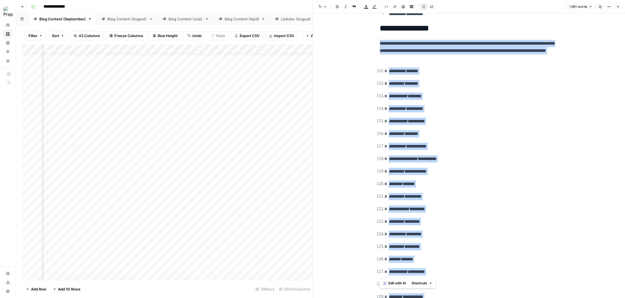
scroll to position [1676, 0]
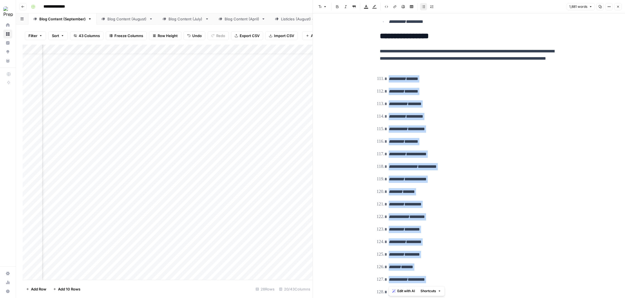
drag, startPoint x: 445, startPoint y: 257, endPoint x: 384, endPoint y: 45, distance: 220.8
click at [384, 75] on ol "**********" at bounding box center [469, 198] width 179 height 247
click at [424, 6] on icon "button" at bounding box center [423, 6] width 3 height 3
click at [426, 75] on ul "**********" at bounding box center [469, 198] width 179 height 247
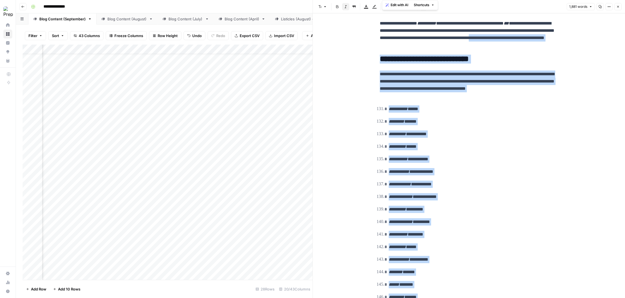
scroll to position [1976, 0]
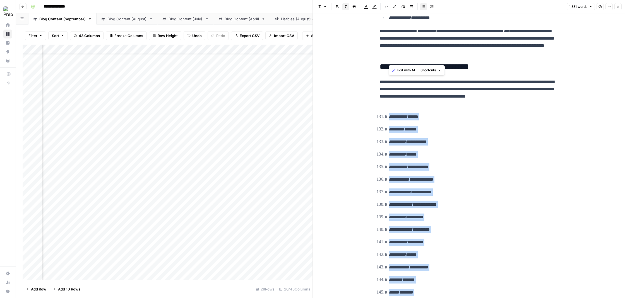
drag, startPoint x: 424, startPoint y: 197, endPoint x: 385, endPoint y: 76, distance: 126.3
click at [385, 113] on ol "**********" at bounding box center [469, 236] width 179 height 247
click at [423, 8] on icon "button" at bounding box center [423, 6] width 3 height 3
click at [445, 113] on p "**********" at bounding box center [474, 117] width 170 height 8
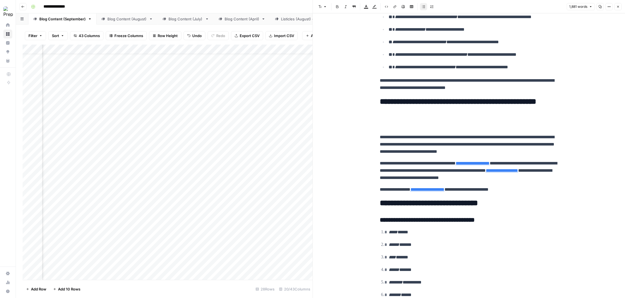
scroll to position [3279, 0]
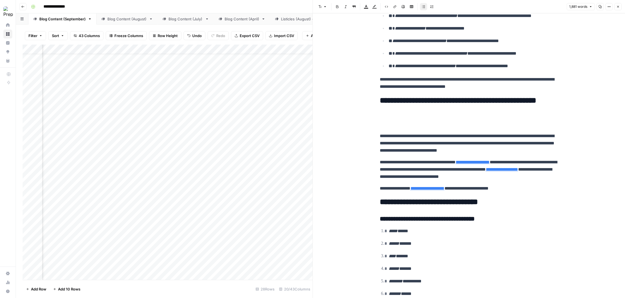
click at [388, 133] on p "**********" at bounding box center [469, 144] width 179 height 22
click at [380, 133] on p "**********" at bounding box center [469, 144] width 179 height 22
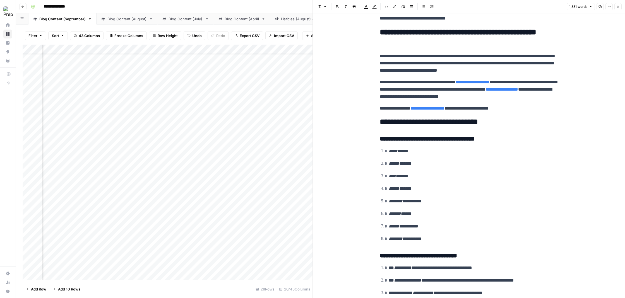
scroll to position [0, 0]
click at [620, 8] on button "Close" at bounding box center [618, 6] width 7 height 7
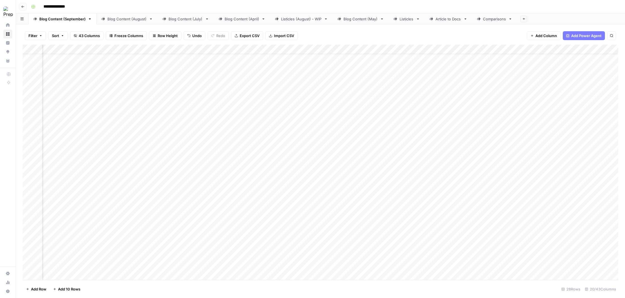
click at [159, 234] on div "Add Column" at bounding box center [321, 163] width 596 height 237
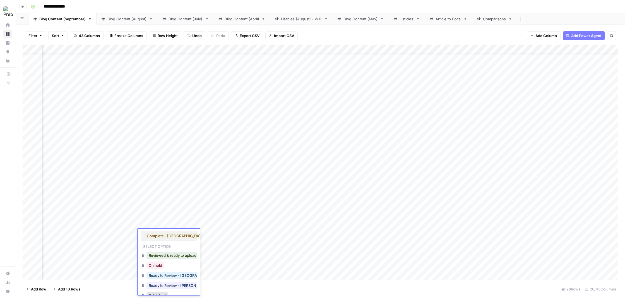
scroll to position [0, 0]
click at [168, 256] on button "Reviewed & ready to upload" at bounding box center [173, 255] width 52 height 7
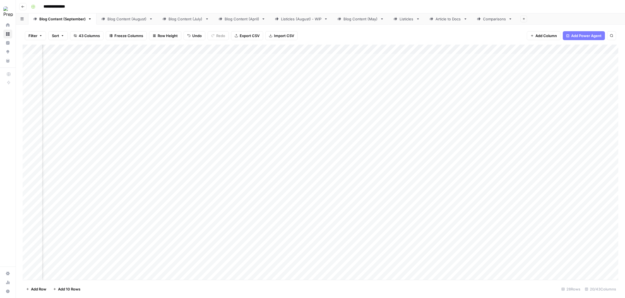
scroll to position [0, 0]
click at [128, 21] on div "Blog Content (August)" at bounding box center [126, 19] width 39 height 6
click at [433, 134] on div "Add Column" at bounding box center [321, 163] width 596 height 237
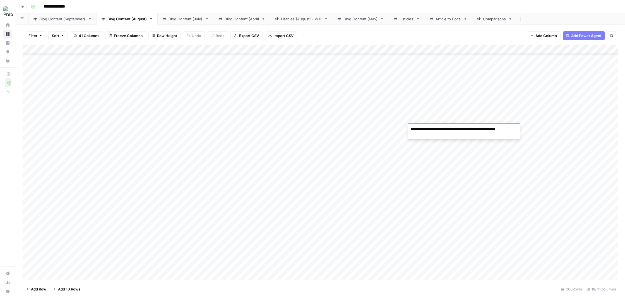
click at [438, 135] on textarea "**********" at bounding box center [464, 132] width 112 height 13
click at [430, 148] on div "Add Column" at bounding box center [321, 163] width 596 height 237
click at [253, 133] on div "Add Column" at bounding box center [321, 163] width 596 height 237
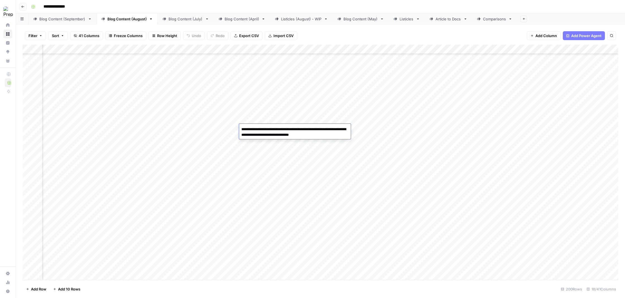
click at [267, 144] on div "Add Column" at bounding box center [321, 163] width 596 height 237
click at [330, 132] on div "Add Column" at bounding box center [321, 163] width 596 height 237
click at [313, 145] on div "Add Column" at bounding box center [321, 163] width 596 height 237
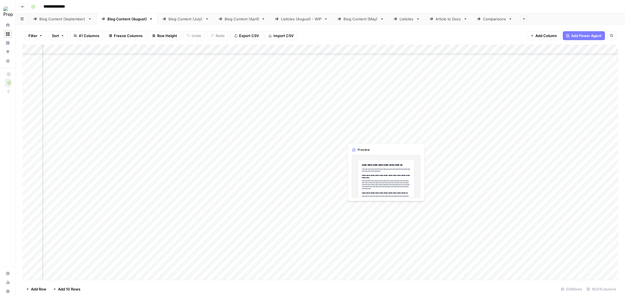
click at [367, 132] on div "Add Column" at bounding box center [321, 163] width 596 height 237
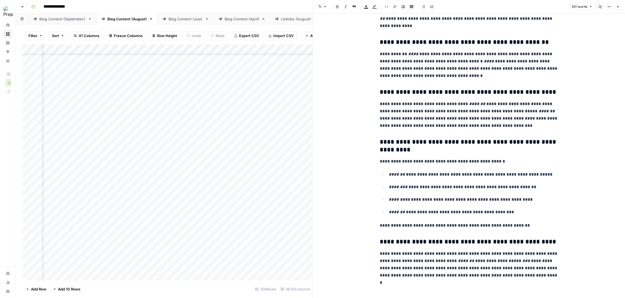
click at [617, 6] on icon "button" at bounding box center [618, 6] width 3 height 3
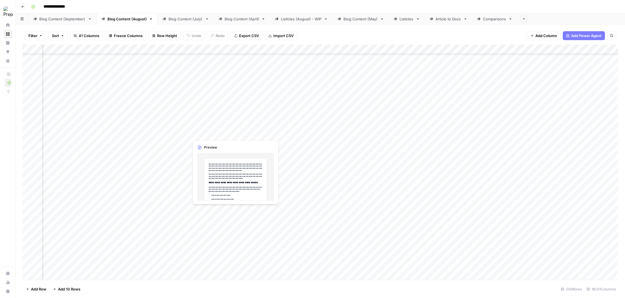
click at [210, 130] on div "Add Column" at bounding box center [321, 163] width 596 height 237
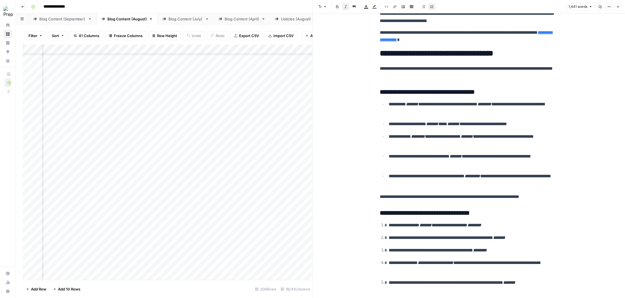
scroll to position [1486, 0]
click at [618, 8] on button "Close" at bounding box center [618, 6] width 7 height 7
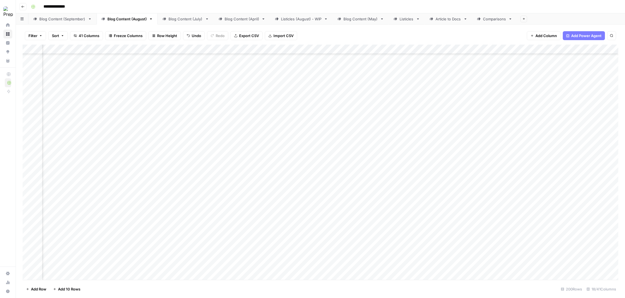
scroll to position [1219, 320]
click at [207, 175] on div "Add Column" at bounding box center [321, 163] width 596 height 237
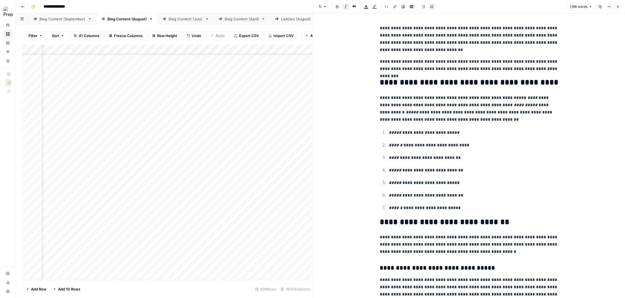
click at [618, 5] on icon "button" at bounding box center [618, 6] width 3 height 3
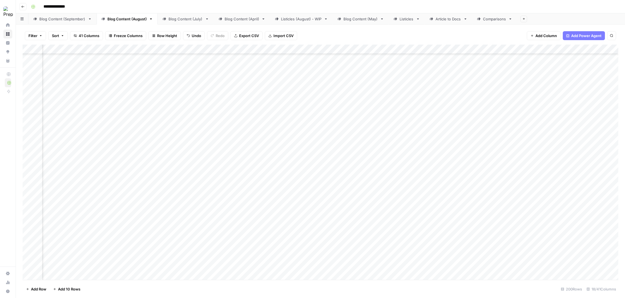
click at [354, 175] on div "Add Column" at bounding box center [321, 163] width 596 height 237
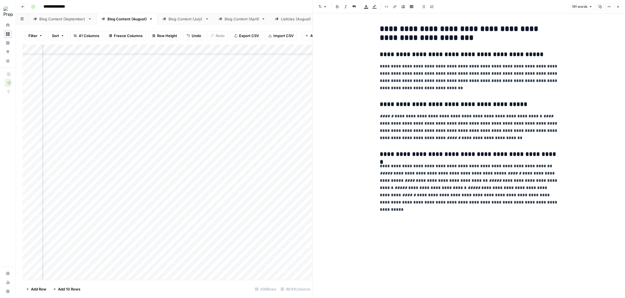
click at [619, 8] on icon "button" at bounding box center [618, 6] width 3 height 3
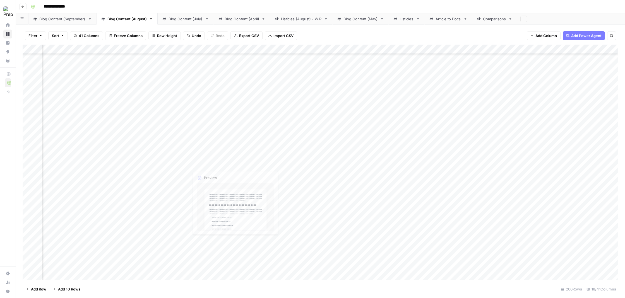
click at [211, 174] on div "Add Column" at bounding box center [321, 163] width 596 height 237
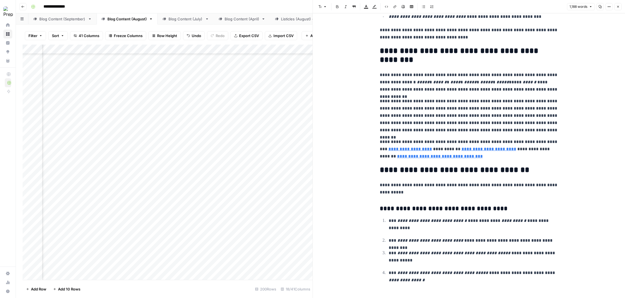
click at [617, 5] on icon "button" at bounding box center [618, 6] width 3 height 3
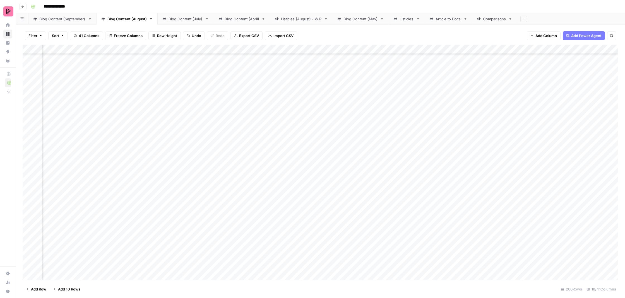
click at [73, 19] on div "Blog Content (September)" at bounding box center [62, 19] width 46 height 6
click at [333, 177] on div "Add Column" at bounding box center [321, 163] width 596 height 237
